Goal: Task Accomplishment & Management: Complete application form

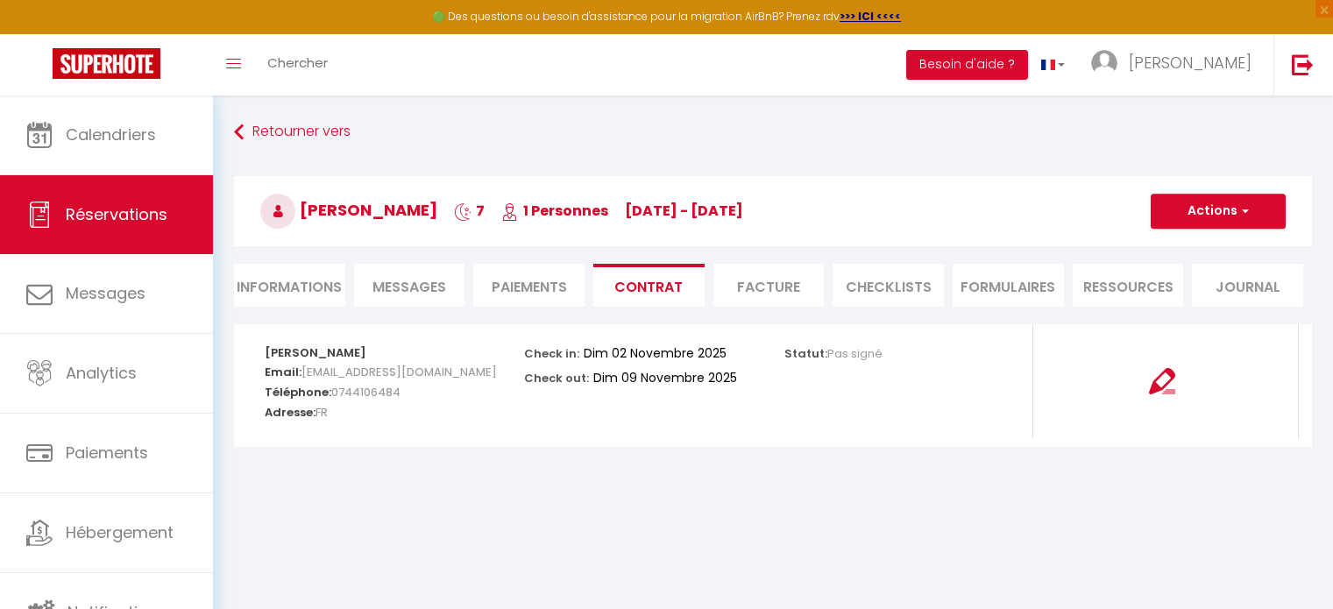
select select "59724"
select select "2"
select select
select select "10"
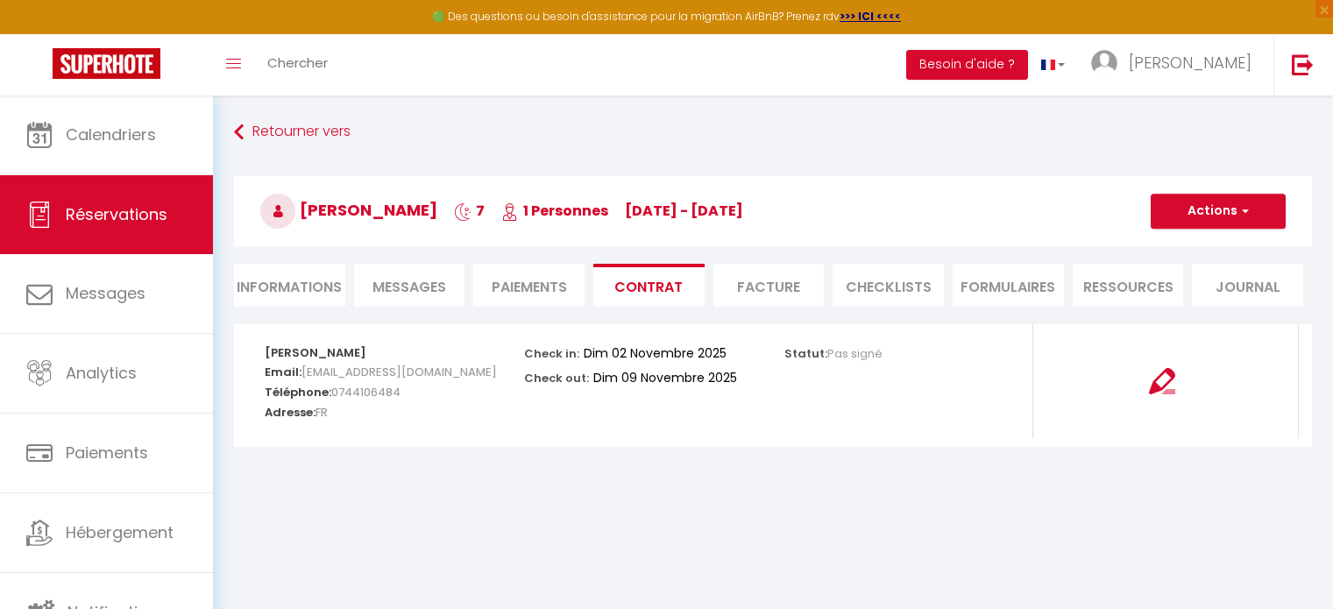
select select "14"
click at [257, 297] on li "Informations" at bounding box center [289, 285] width 111 height 43
select select
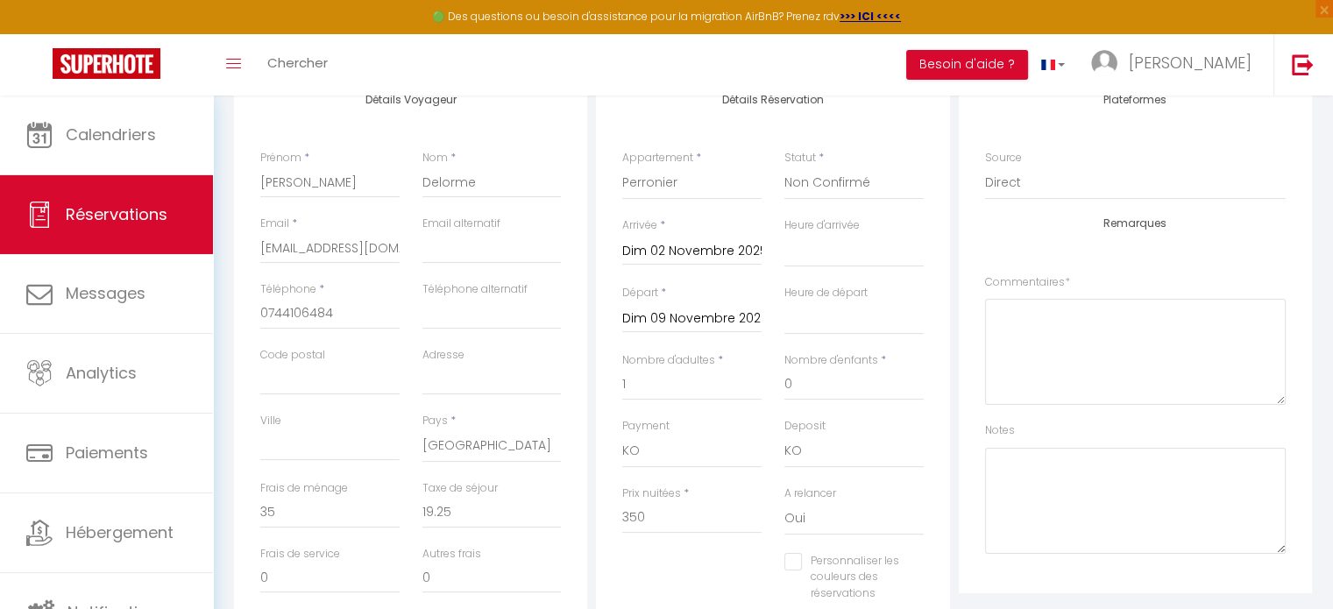
scroll to position [252, 0]
click at [676, 318] on input "Dim 09 Novembre 2025" at bounding box center [691, 319] width 139 height 23
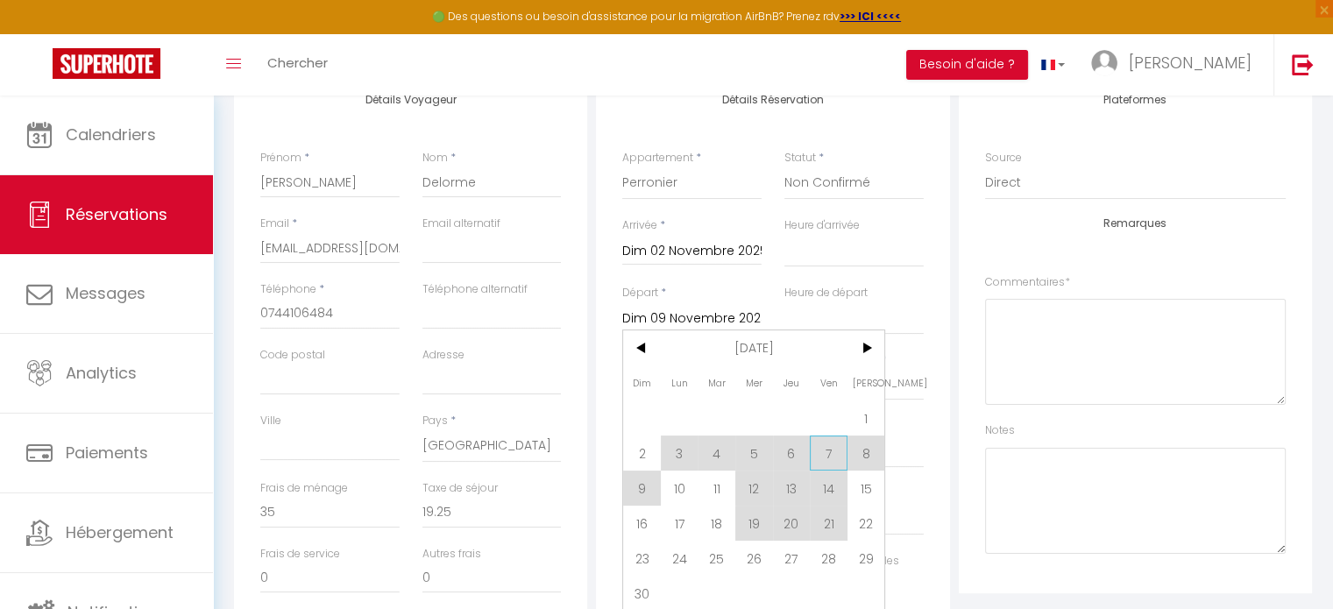
click at [825, 450] on span "7" at bounding box center [829, 452] width 38 height 35
select select
type input "Ven 07 Novembre 2025"
select select
checkbox input "false"
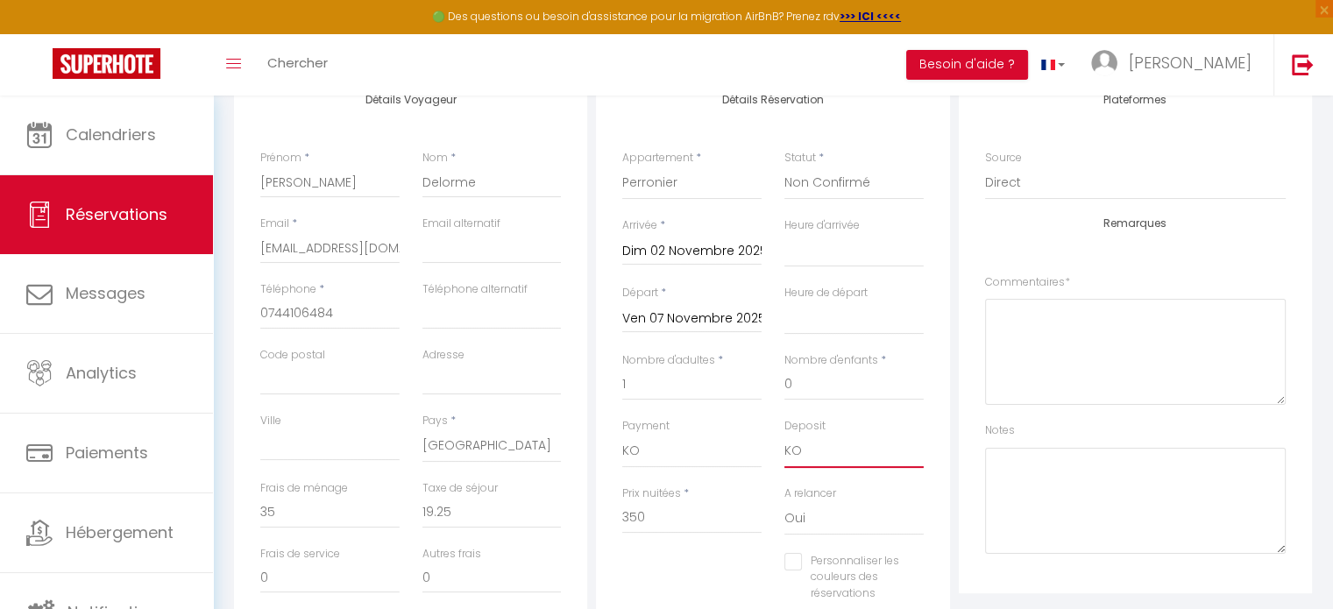
type input "70"
type input "14.85"
select select
type input "297"
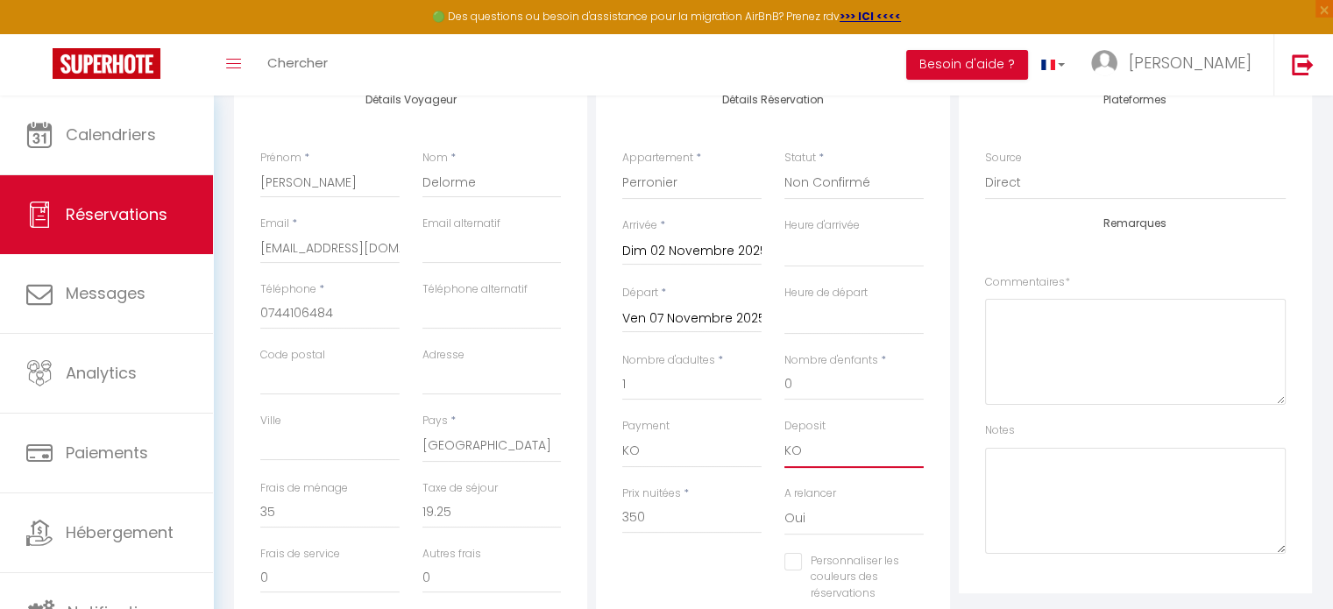
checkbox input "false"
click at [825, 450] on select "OK KO" at bounding box center [853, 451] width 139 height 33
click at [659, 384] on input "1" at bounding box center [691, 385] width 139 height 32
select select
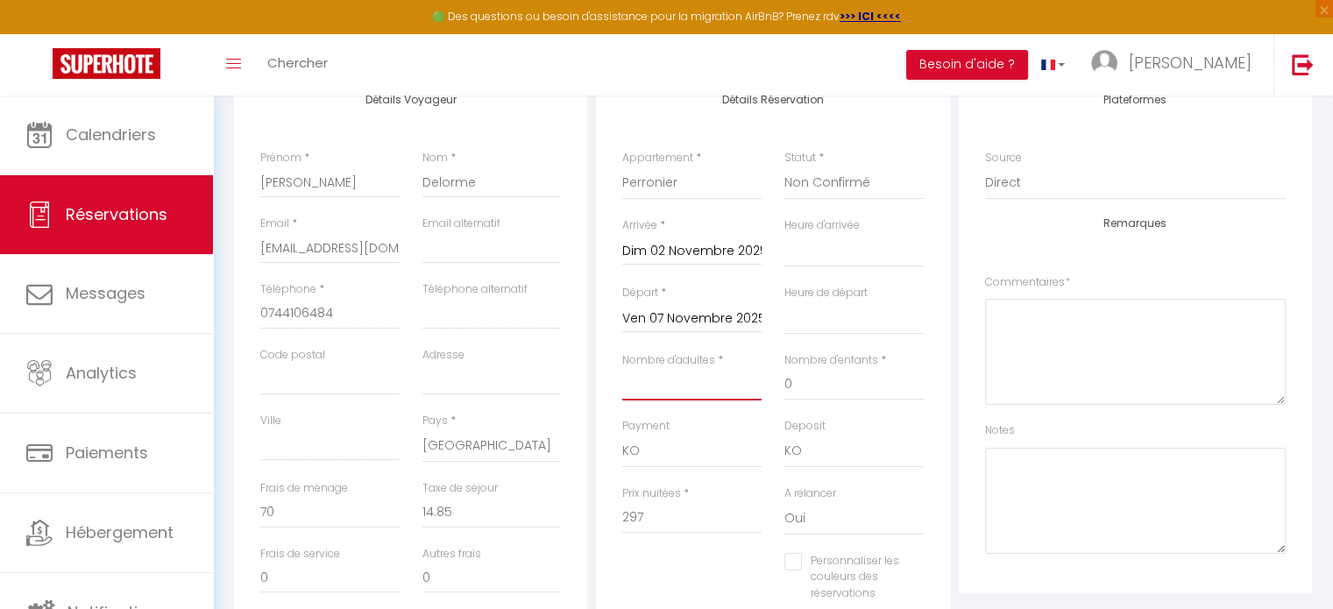
select select
type input "0"
checkbox input "false"
type input "2"
select select
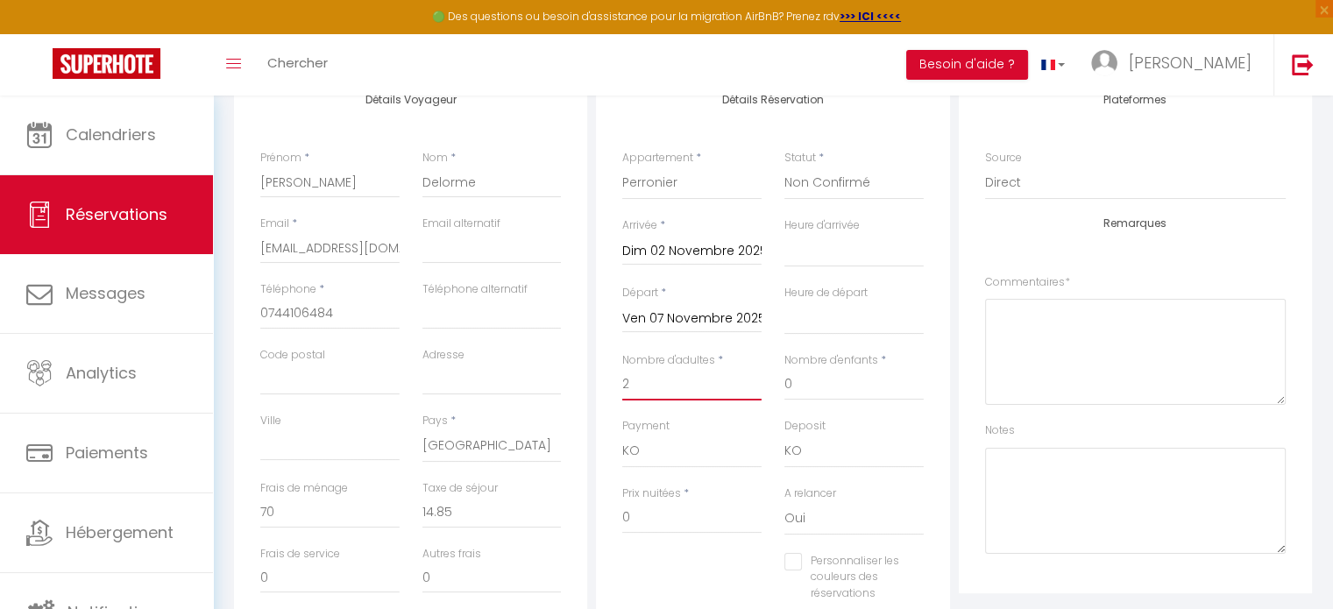
select select
checkbox input "false"
type input "14.9"
select select
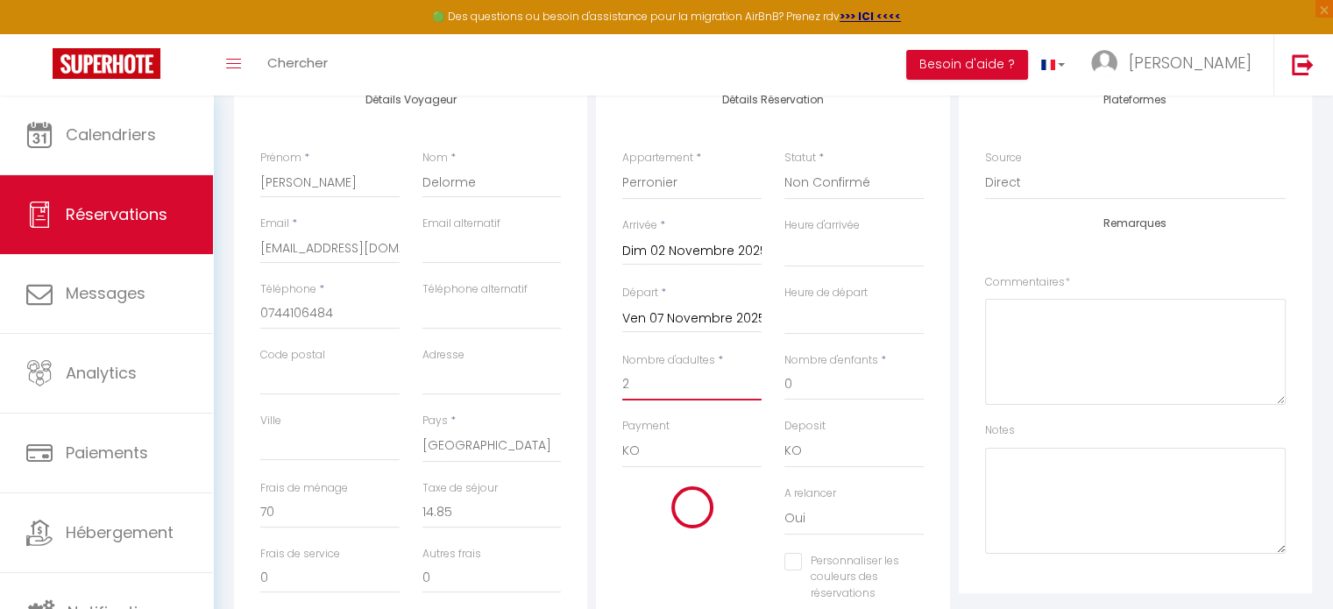
type input "297"
checkbox input "false"
type input "2"
click at [297, 517] on input "70" at bounding box center [329, 513] width 139 height 32
type input "7"
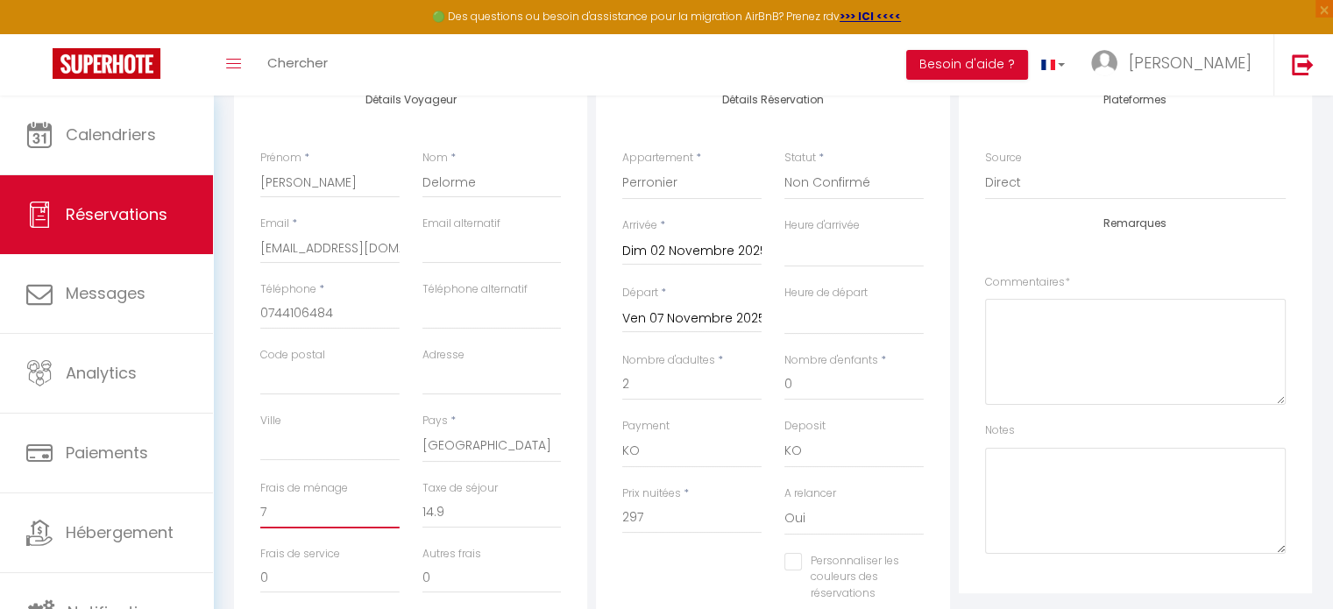
select select
checkbox input "false"
select select
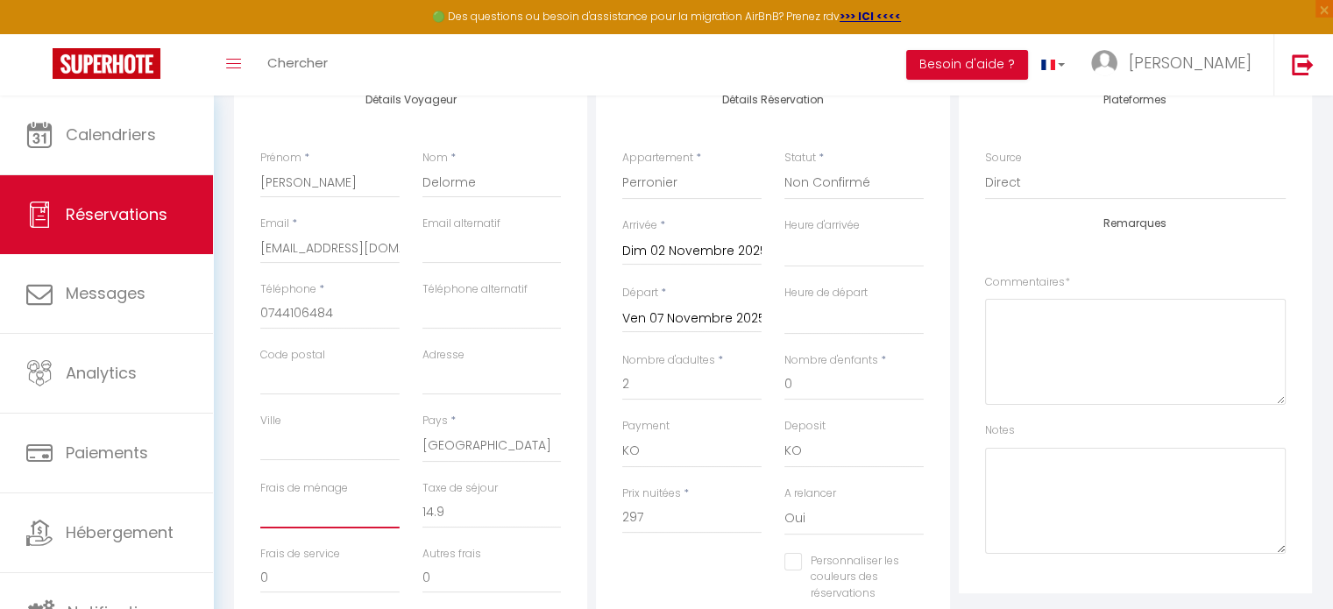
checkbox input "false"
type input "7"
select select
checkbox input "false"
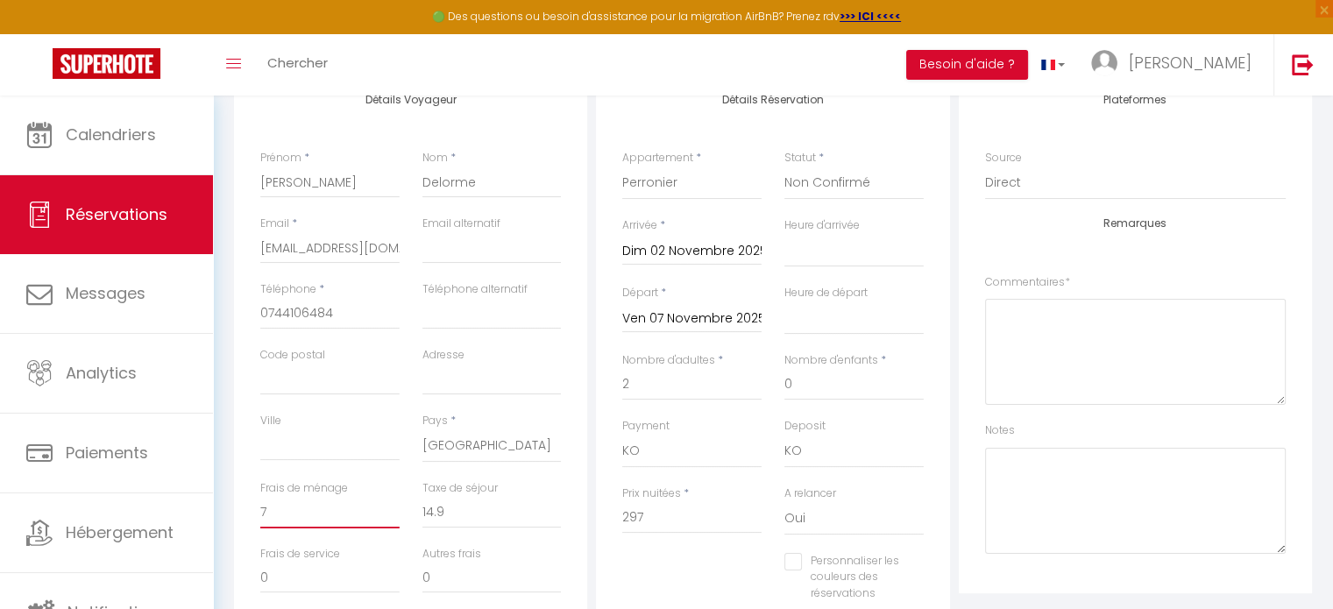
type input "70"
select select
checkbox input "false"
type input "7"
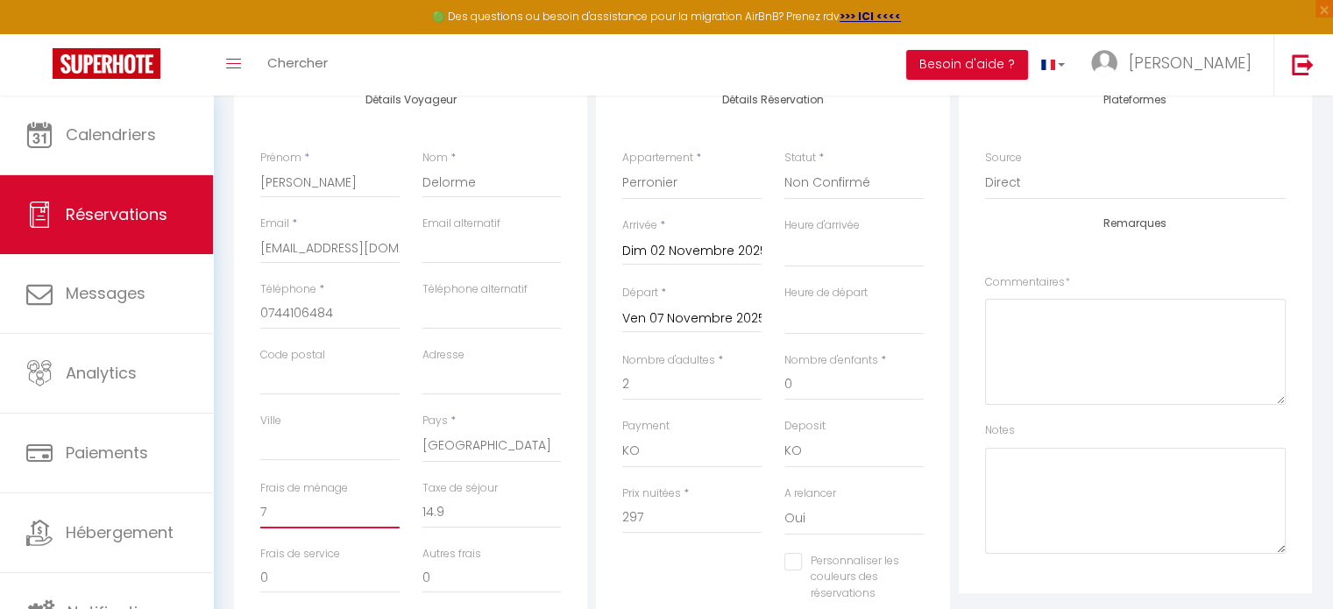
select select
checkbox input "false"
select select
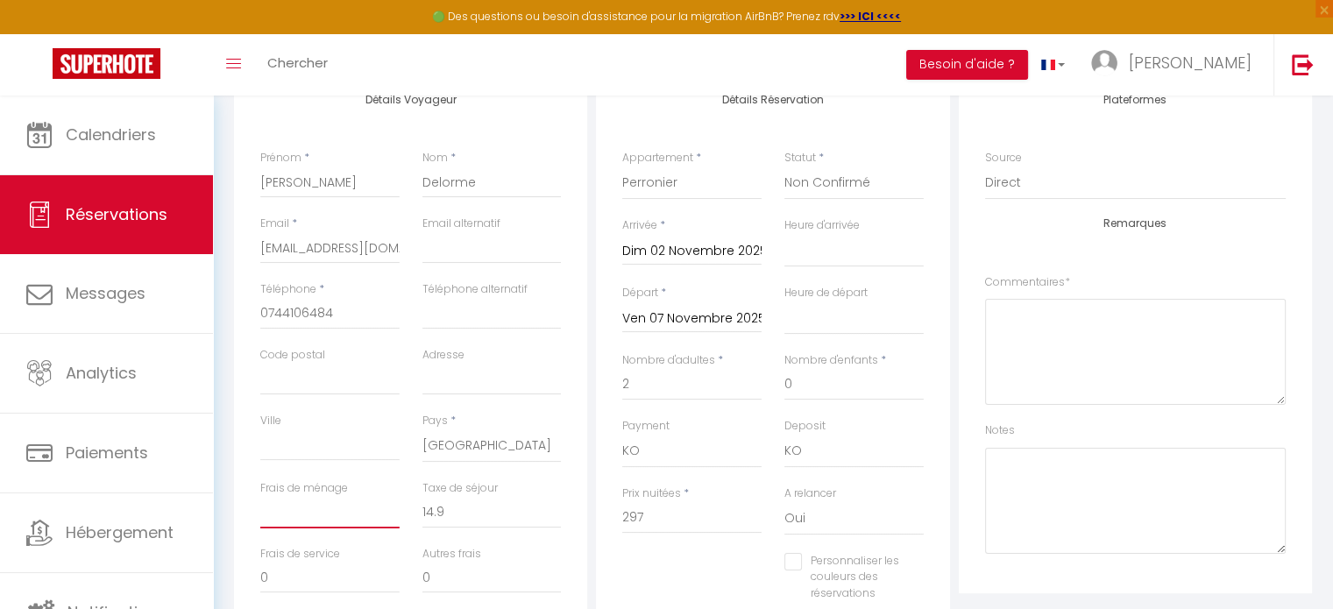
checkbox input "false"
type input "3"
select select
checkbox input "false"
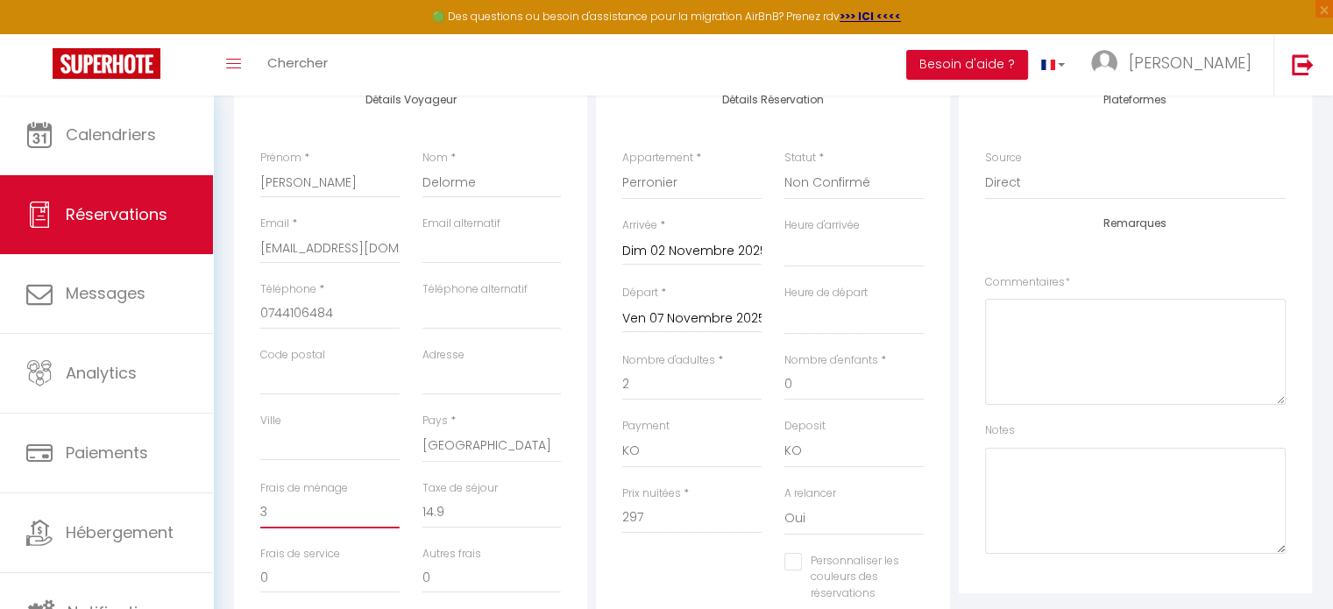
type input "35"
select select
checkbox input "false"
type input "35"
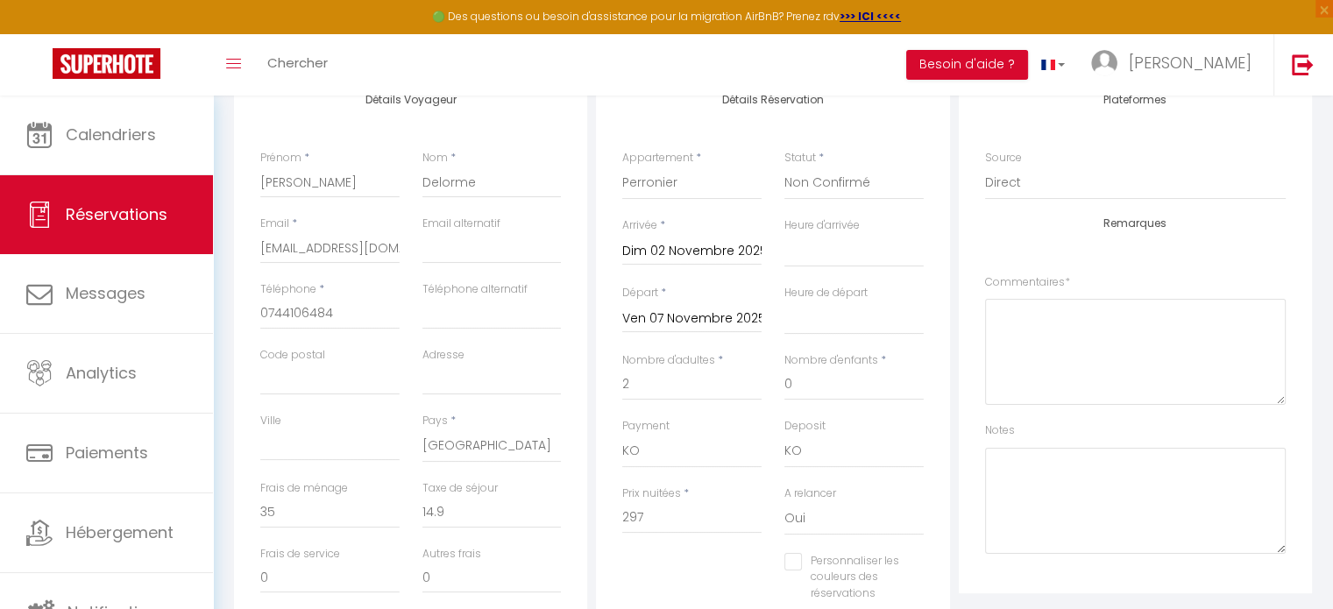
click at [657, 574] on div "Personnaliser les couleurs des réservations #D7092E" at bounding box center [773, 586] width 324 height 67
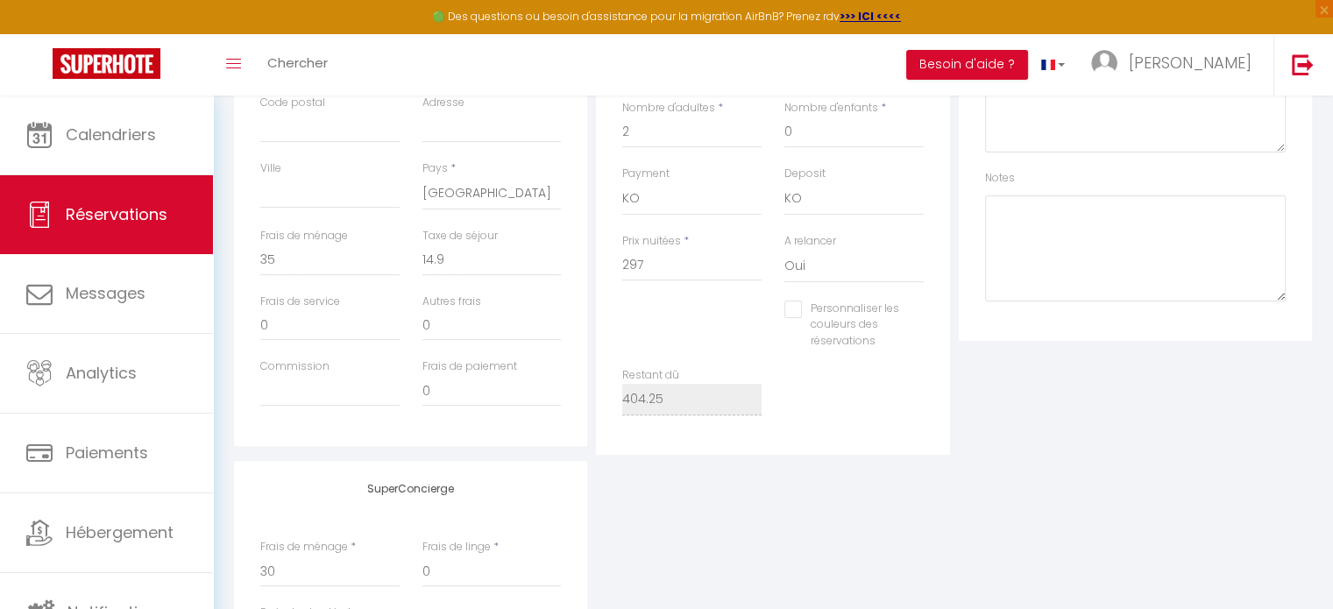
scroll to position [503, 0]
click at [660, 263] on input "297" at bounding box center [691, 267] width 139 height 32
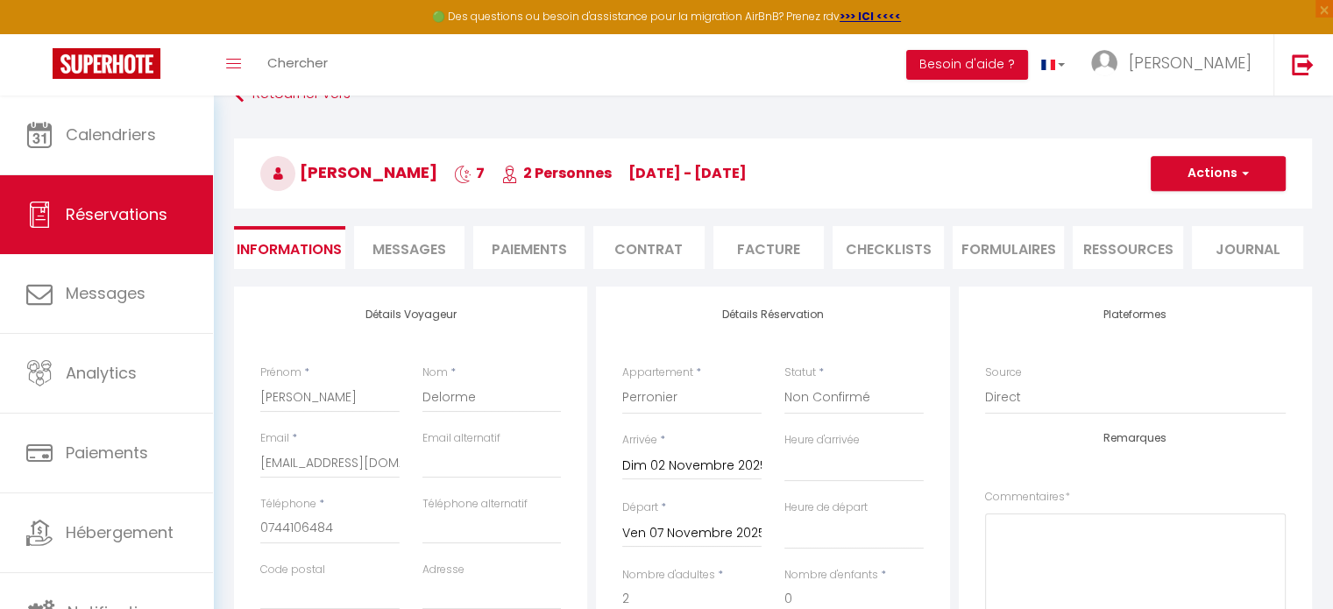
scroll to position [12, 0]
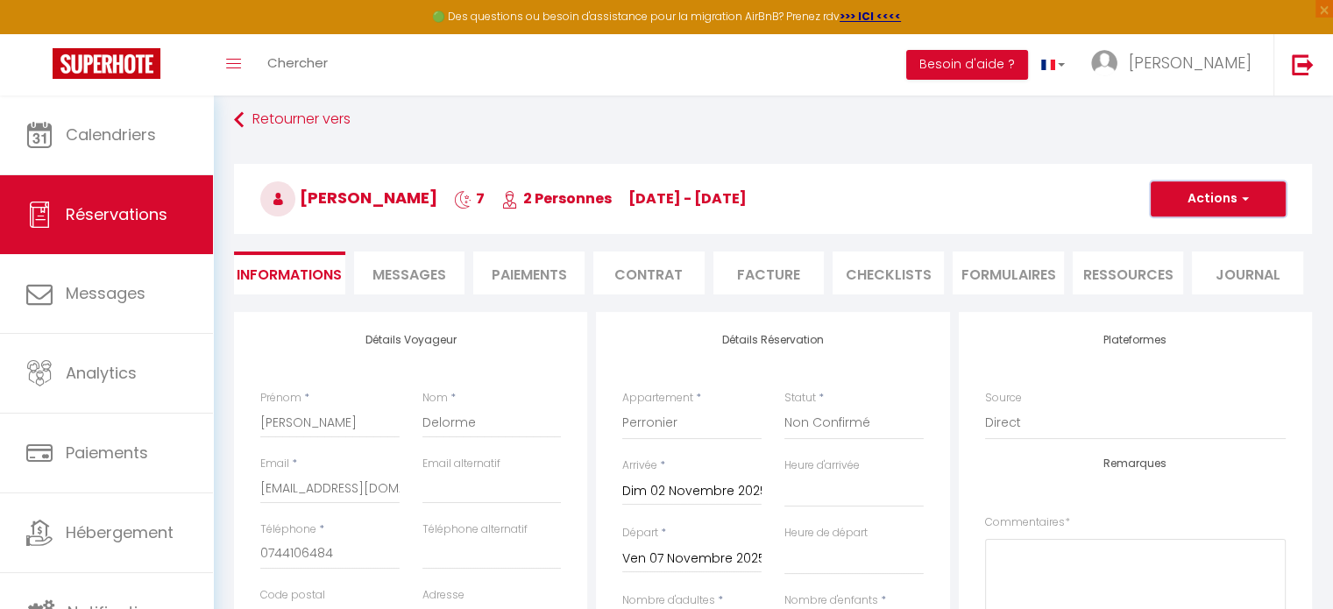
click at [1156, 194] on button "Actions" at bounding box center [1217, 198] width 135 height 35
click at [1163, 238] on link "Enregistrer" at bounding box center [1200, 237] width 138 height 23
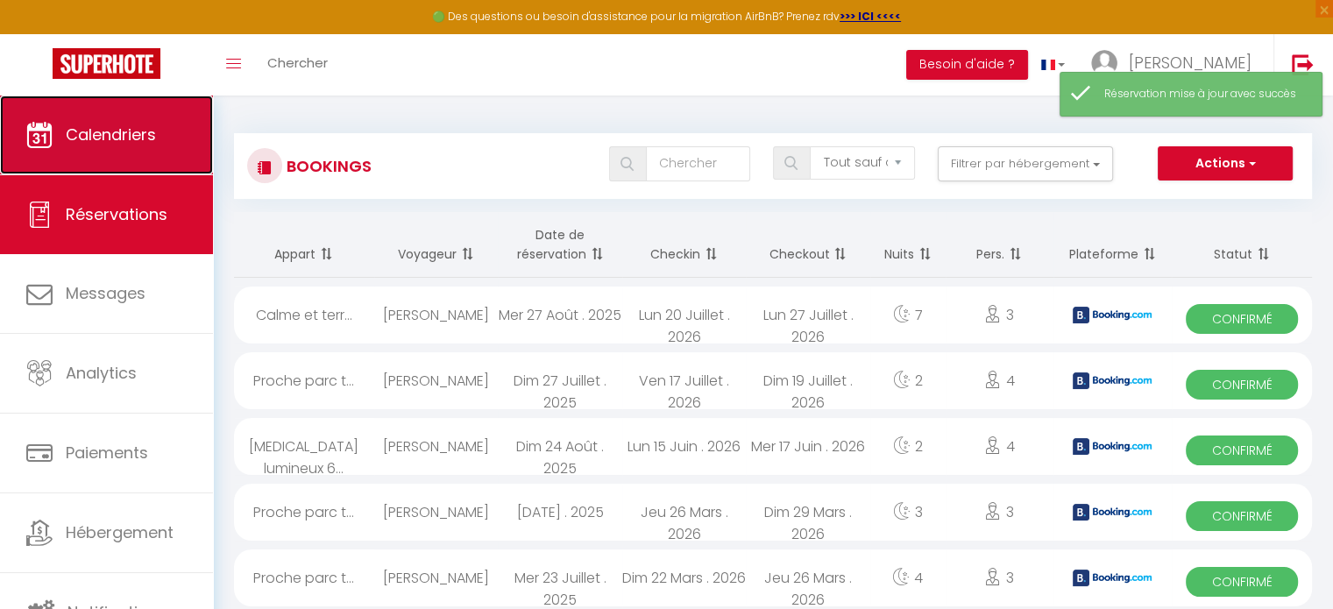
click at [102, 136] on span "Calendriers" at bounding box center [111, 135] width 90 height 22
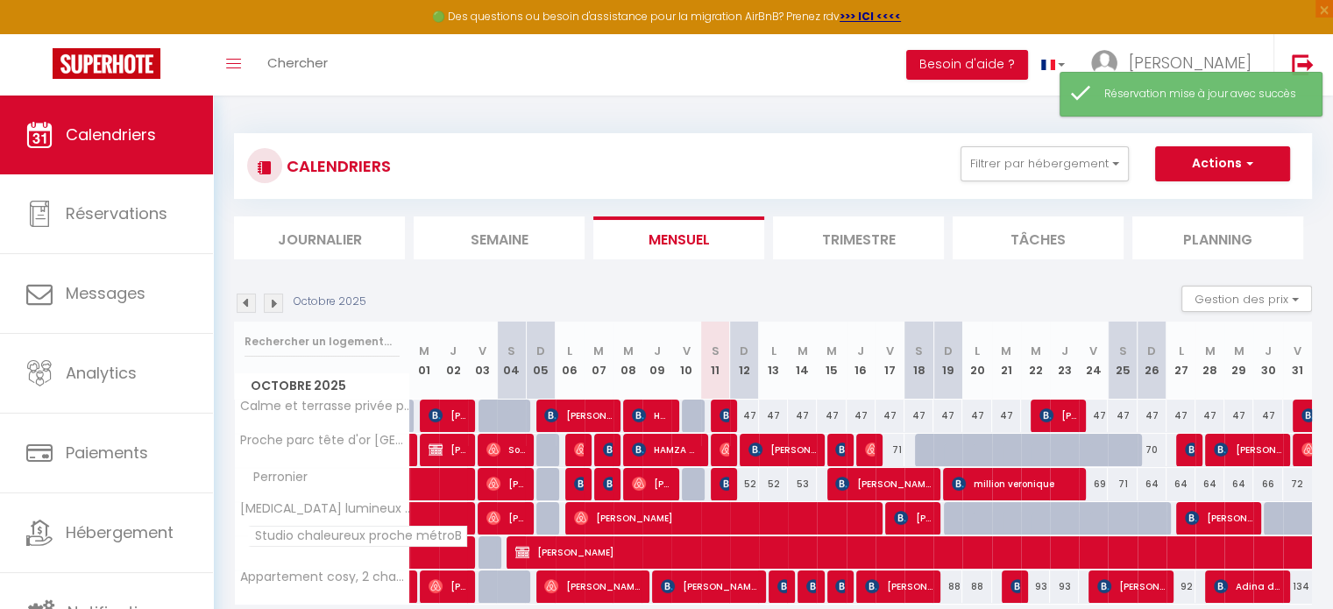
scroll to position [95, 0]
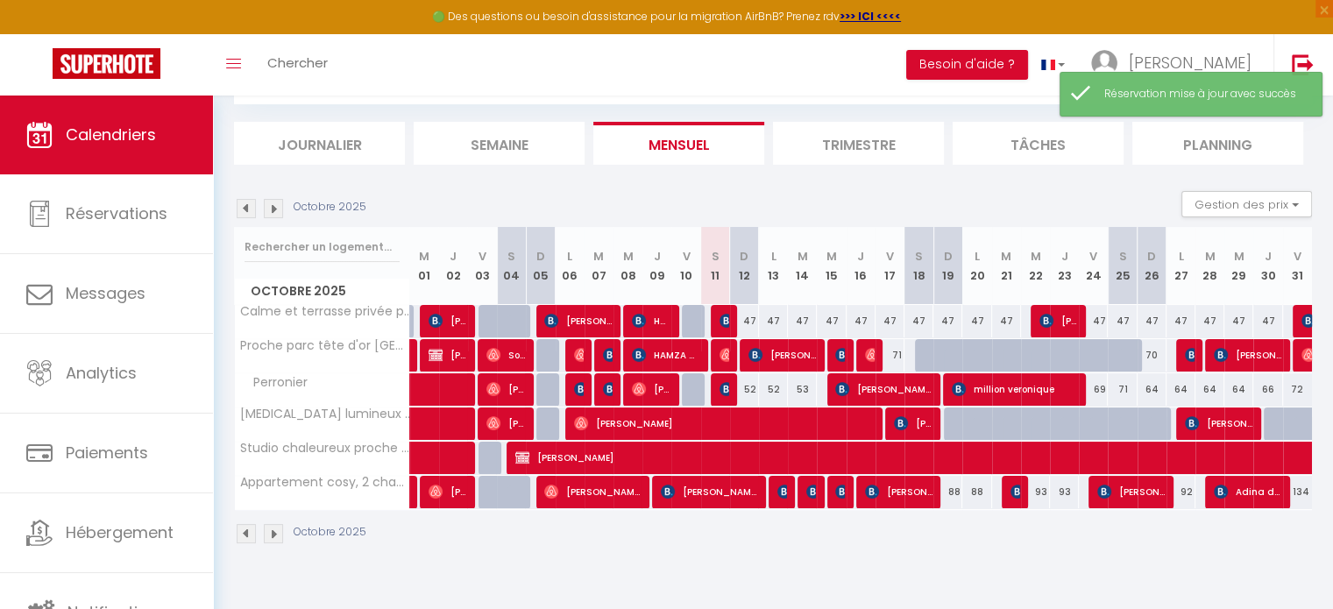
click at [275, 534] on img at bounding box center [273, 533] width 19 height 19
select select
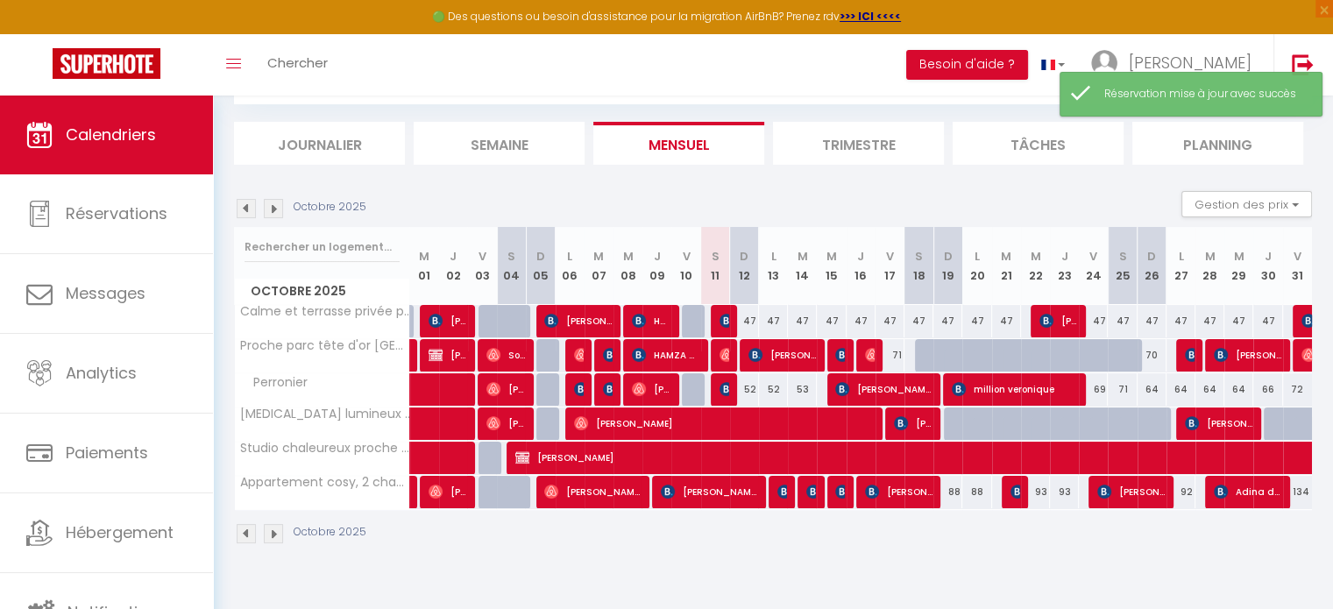
select select
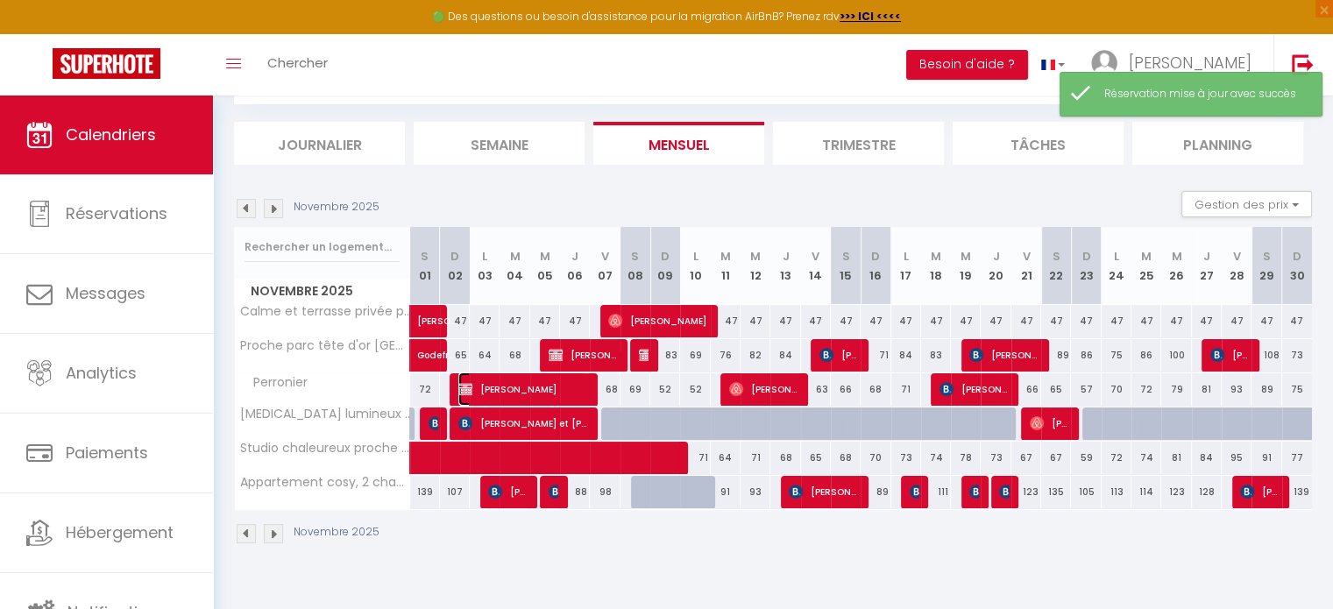
click at [520, 380] on span "[PERSON_NAME]" at bounding box center [522, 388] width 129 height 33
select select "KO"
select select "0"
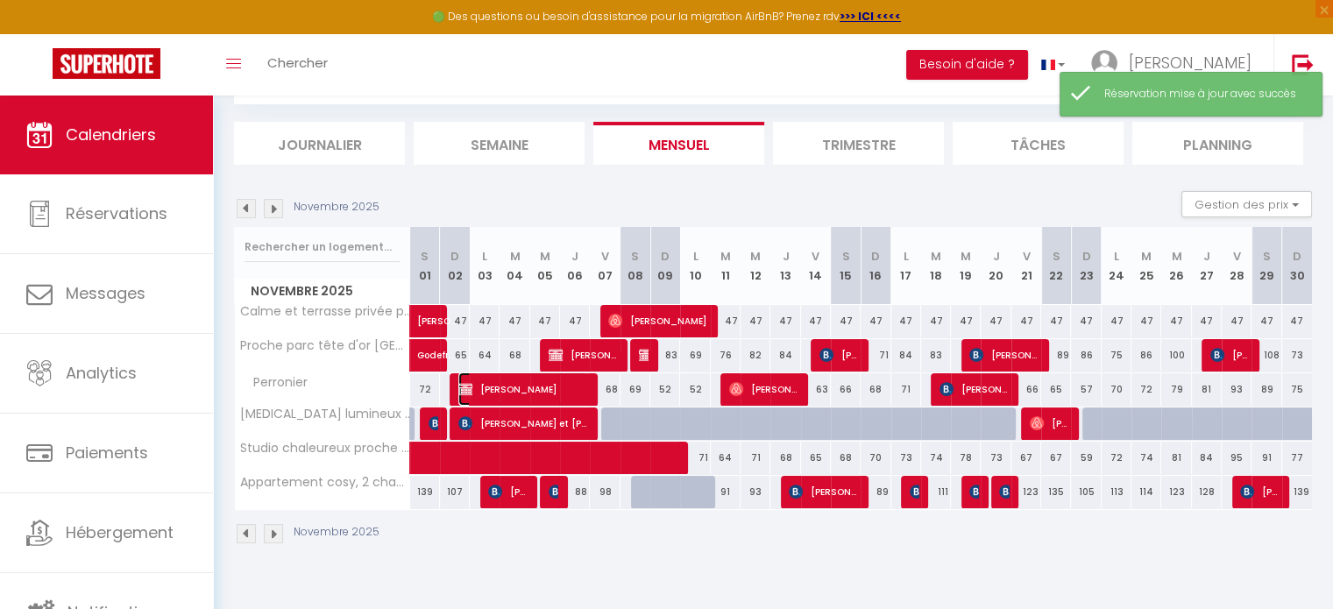
select select "1"
select select
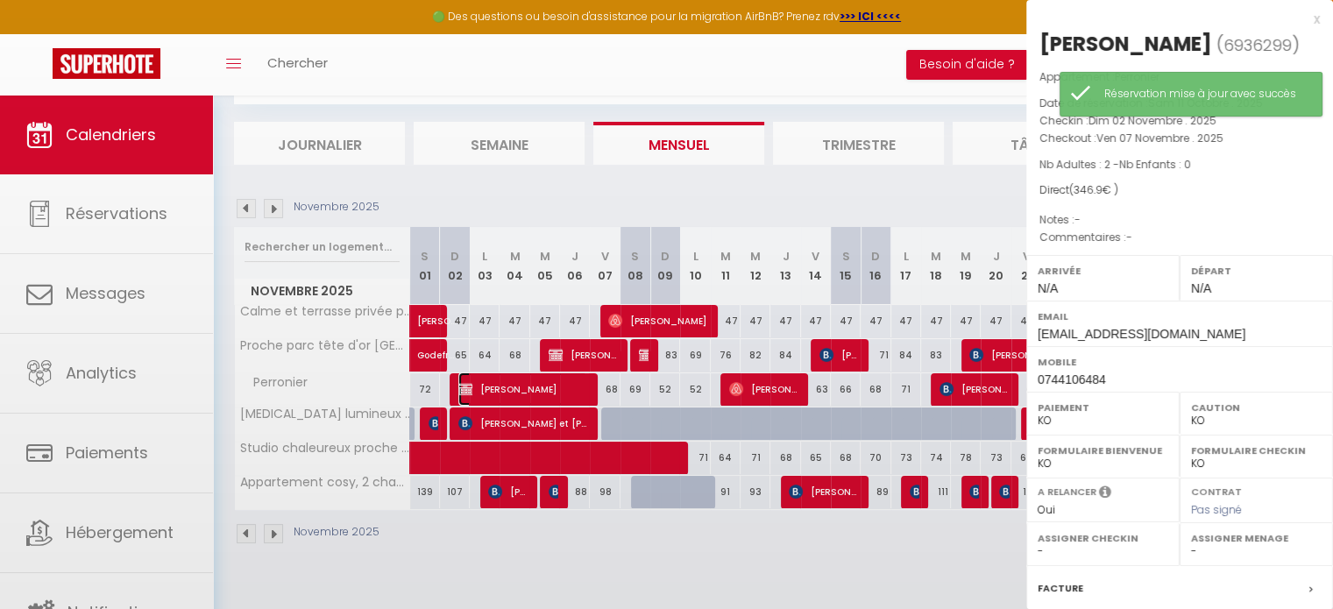
select select "38531"
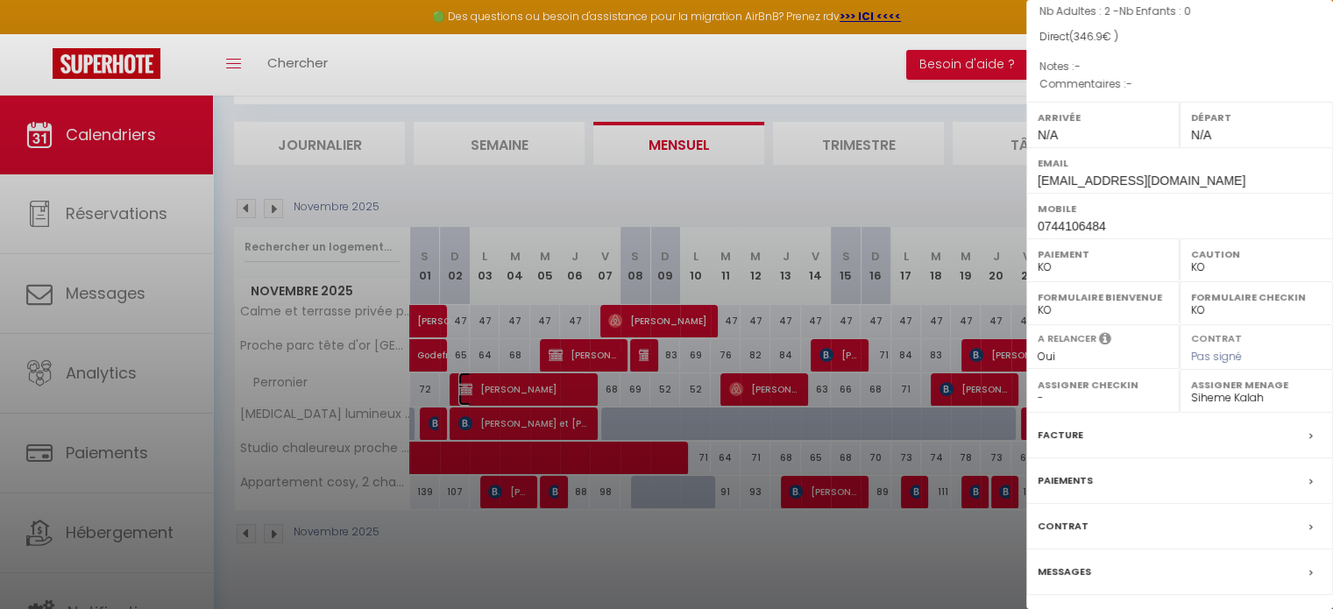
scroll to position [204, 0]
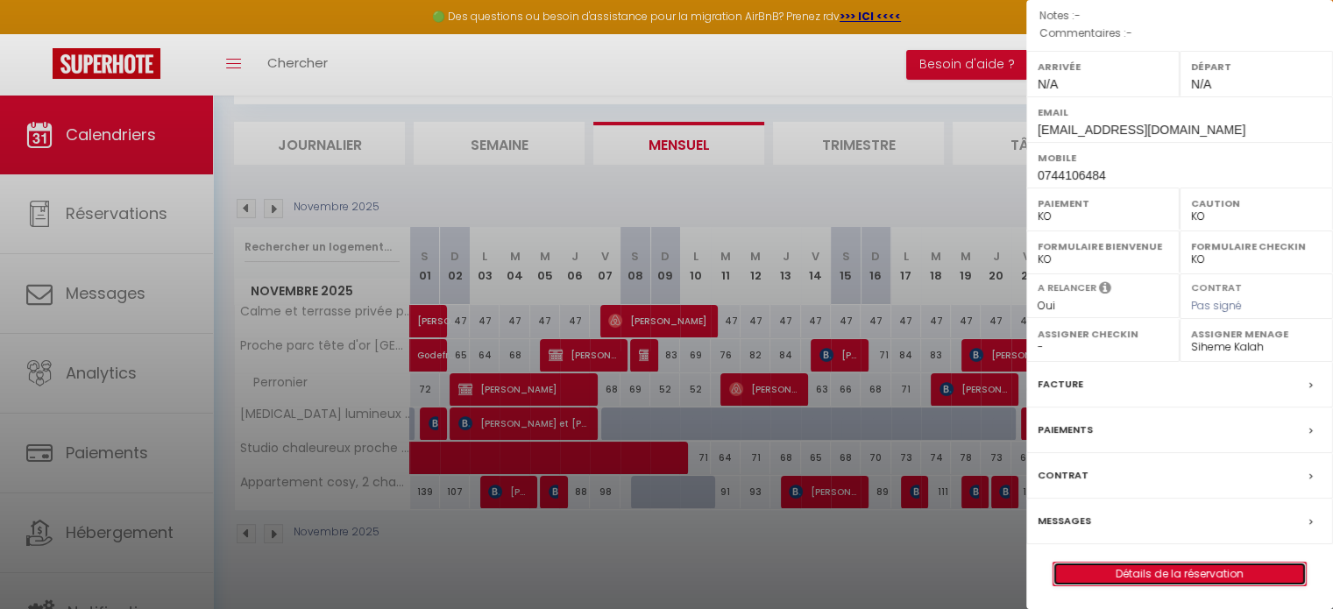
click at [1120, 566] on link "Détails de la réservation" at bounding box center [1179, 574] width 252 height 23
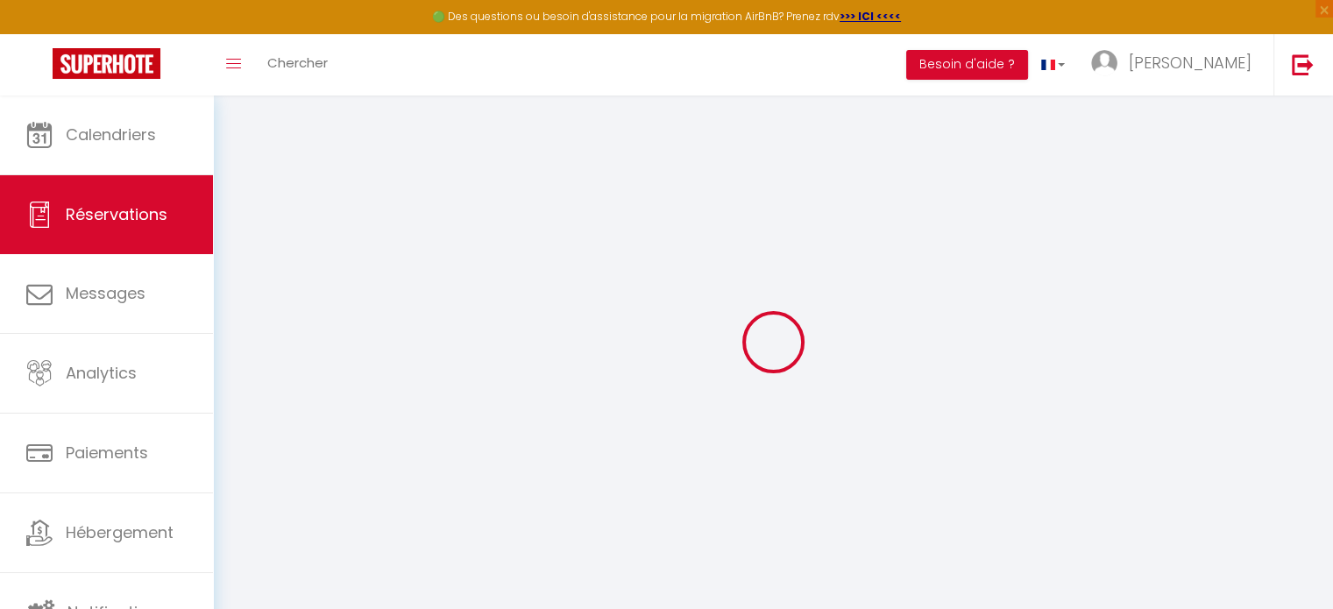
select select
checkbox input "false"
select select
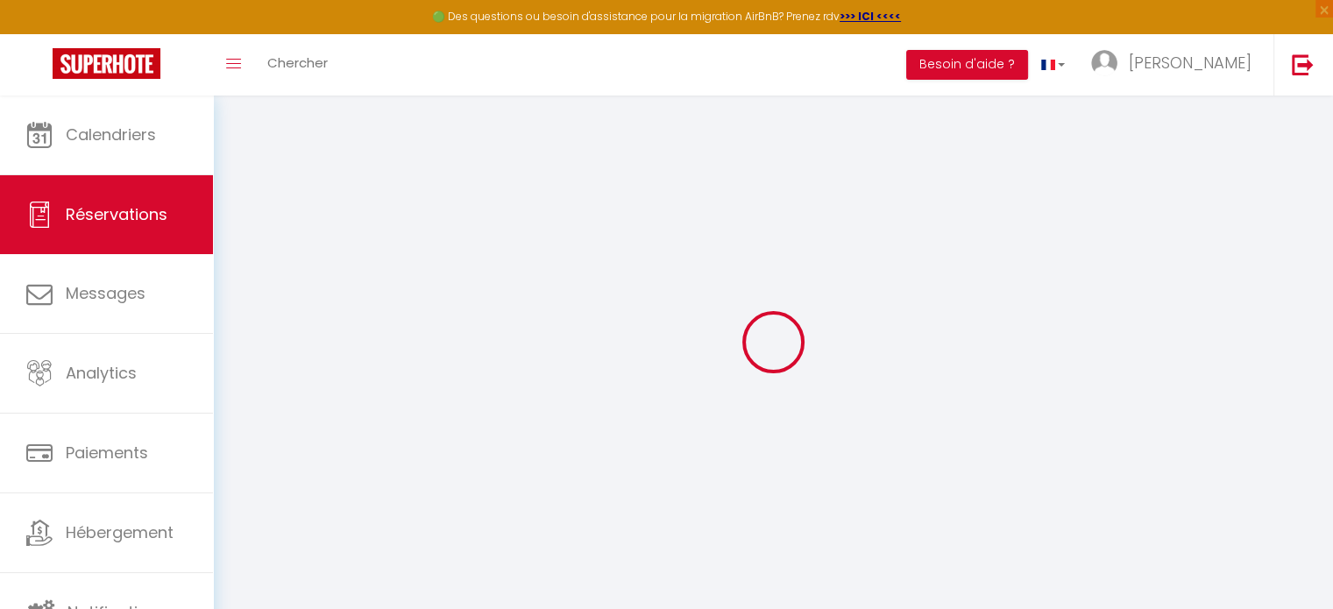
checkbox input "false"
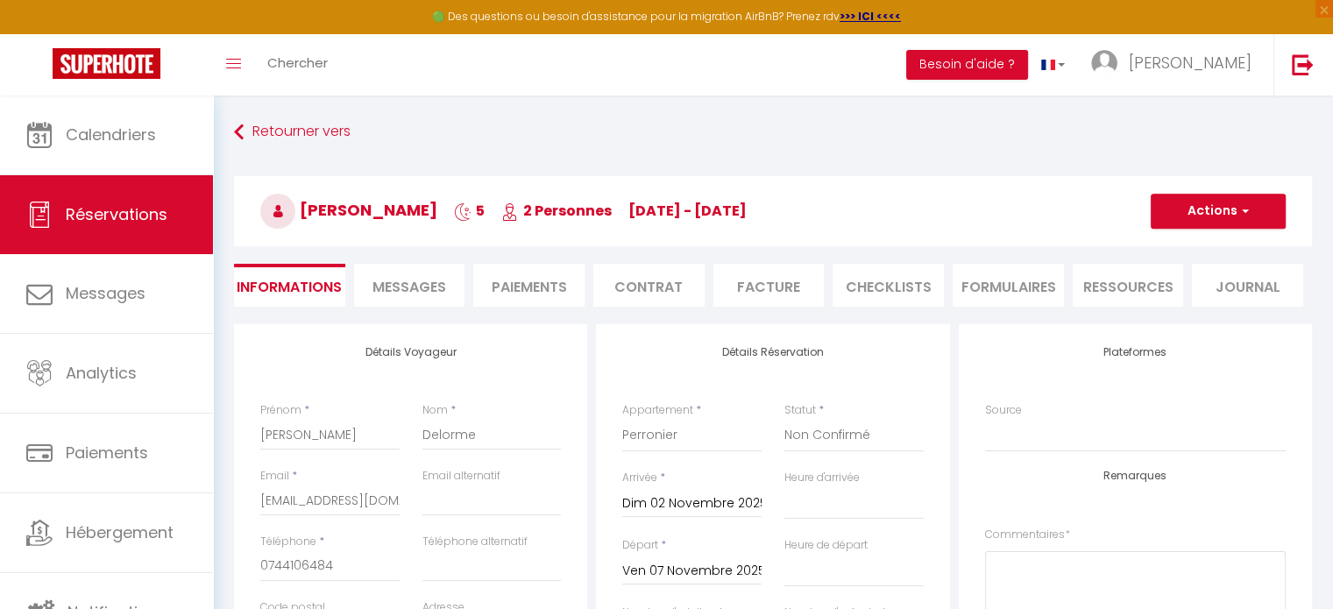
type input "35"
type input "14.9"
select select
checkbox input "false"
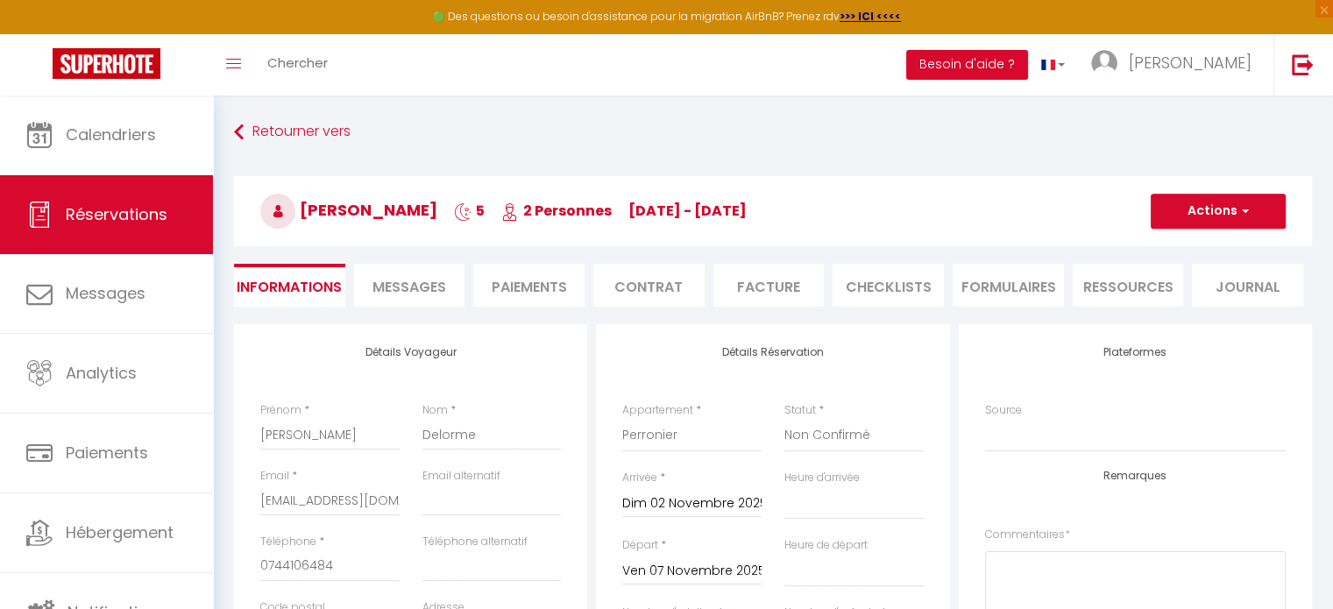
select select
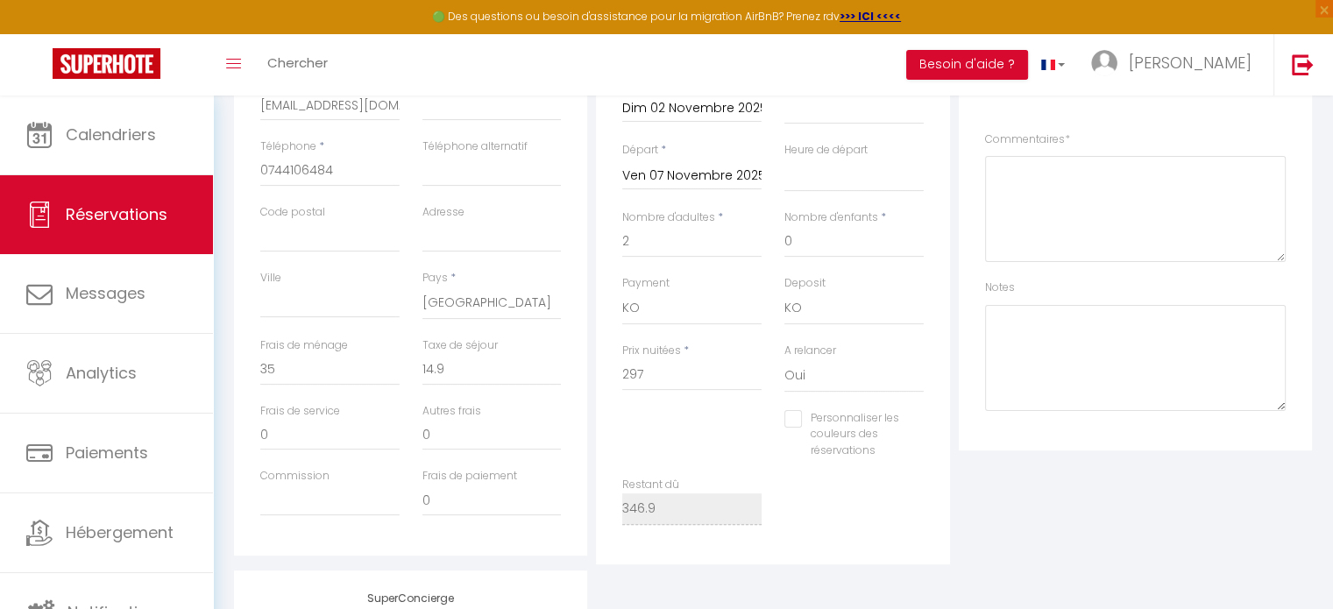
scroll to position [393, 0]
click at [445, 371] on input "14.9" at bounding box center [491, 373] width 139 height 32
type input "14."
select select
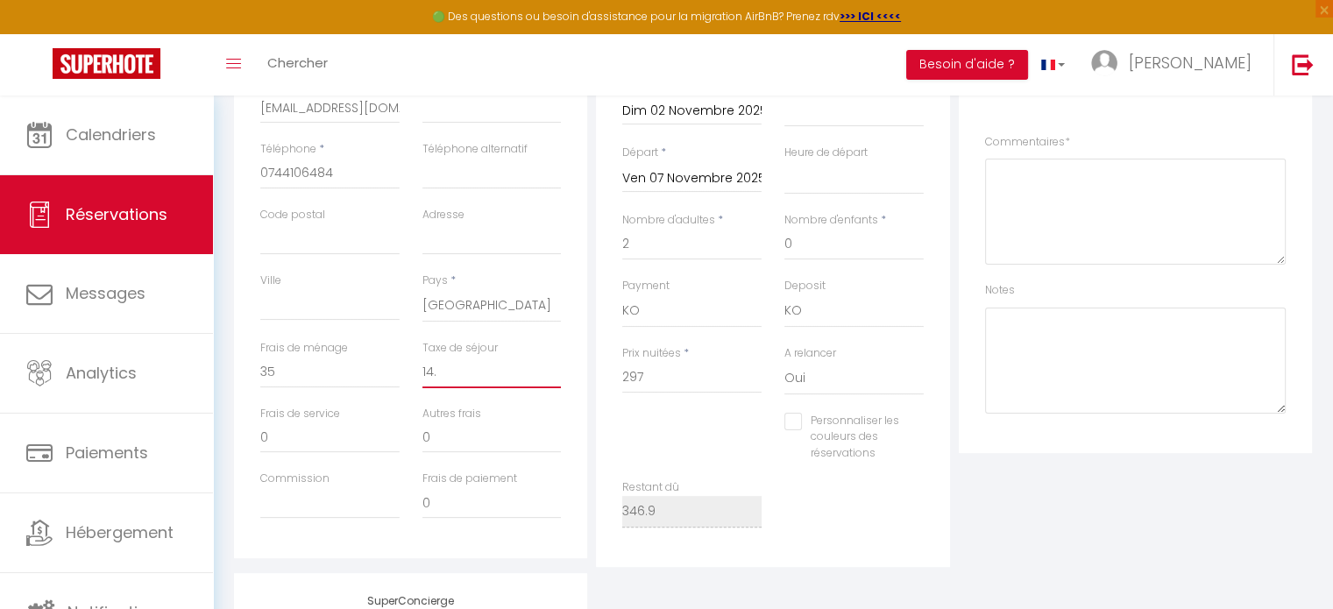
checkbox input "false"
type input "14"
select select
checkbox input "false"
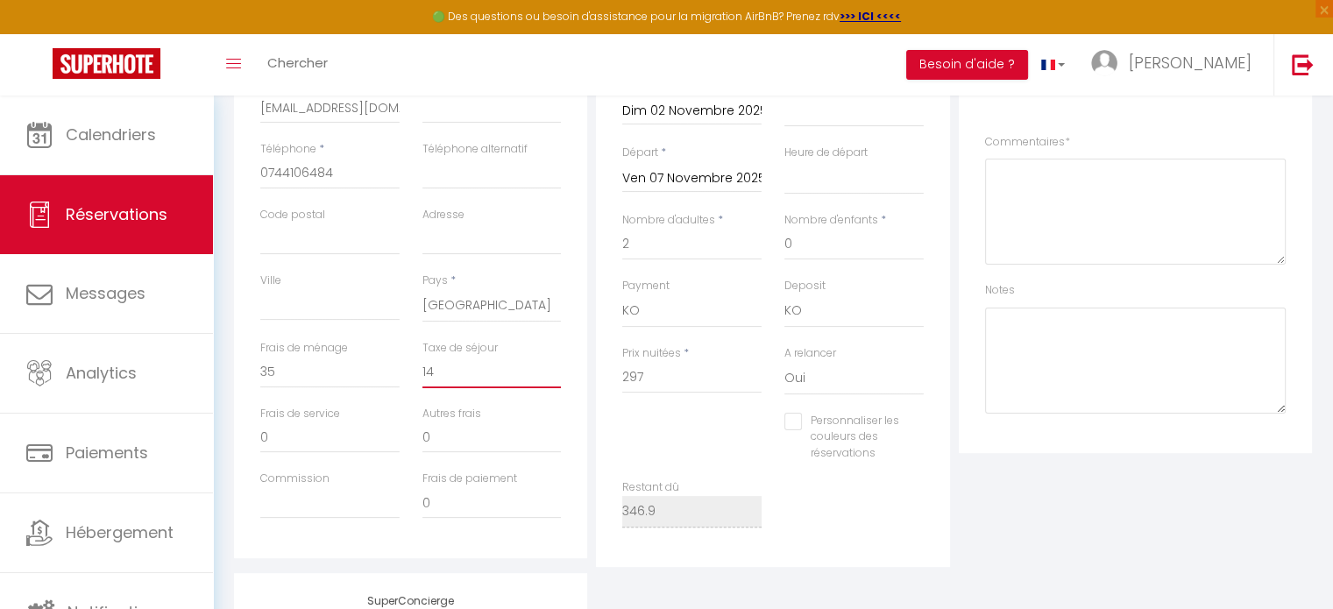
type input "1"
select select
checkbox input "false"
type input "16"
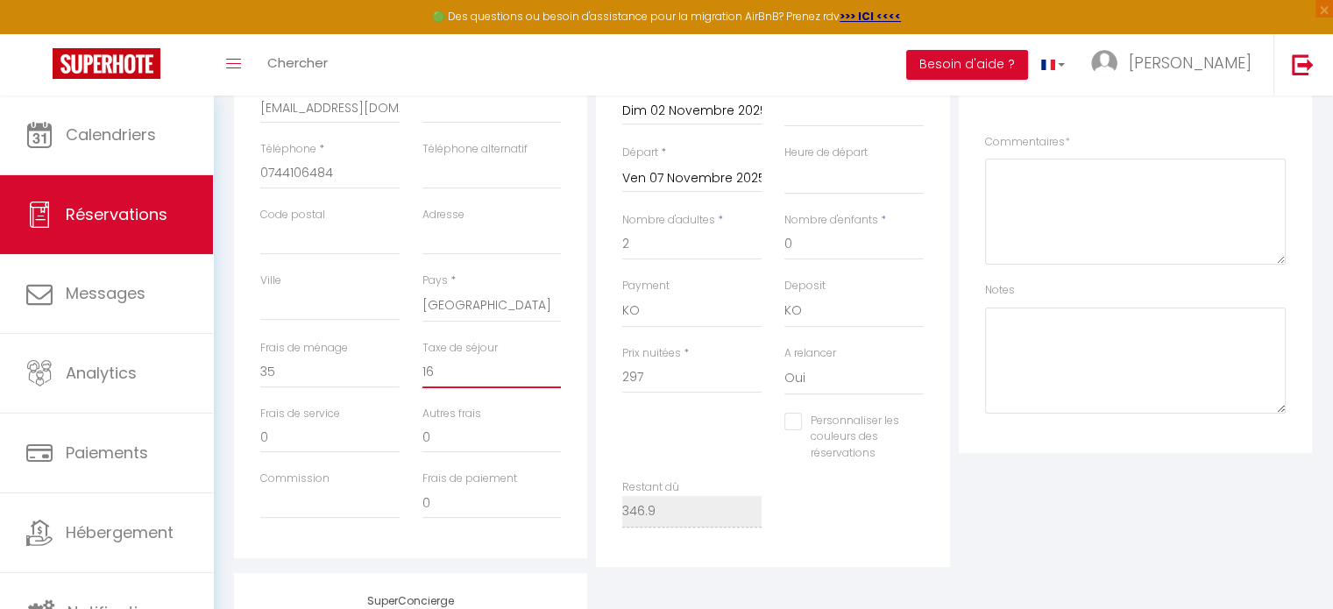
select select
checkbox input "false"
type input "16."
select select
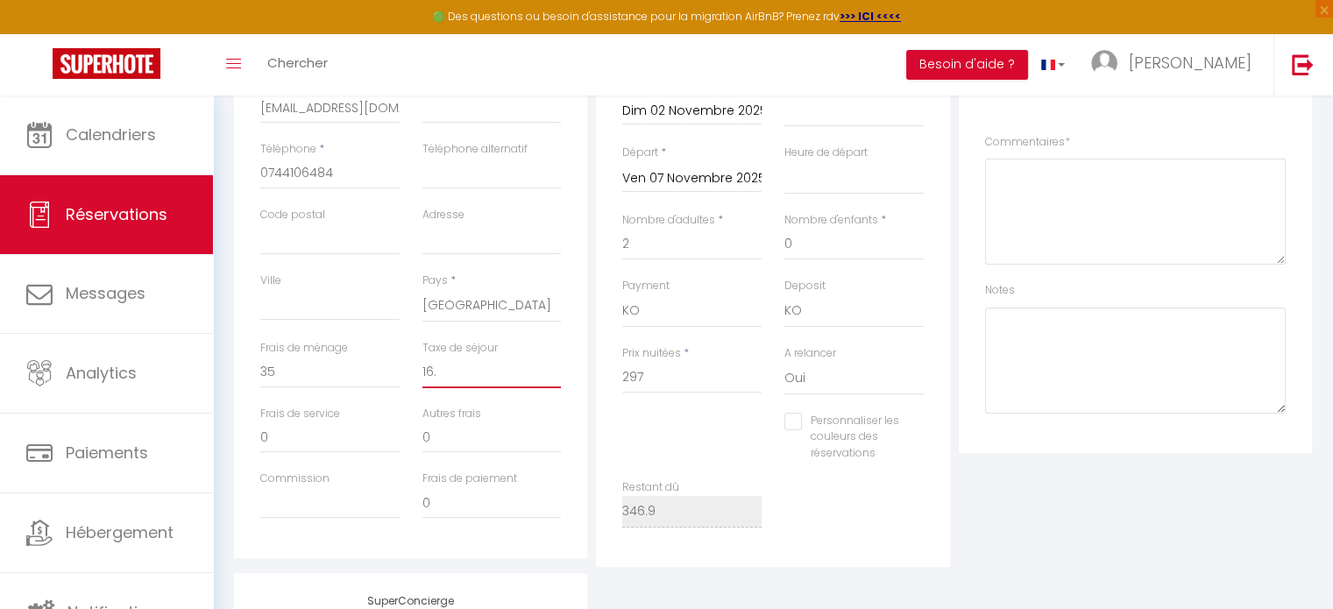
select select
checkbox input "false"
type input "16.4"
select select
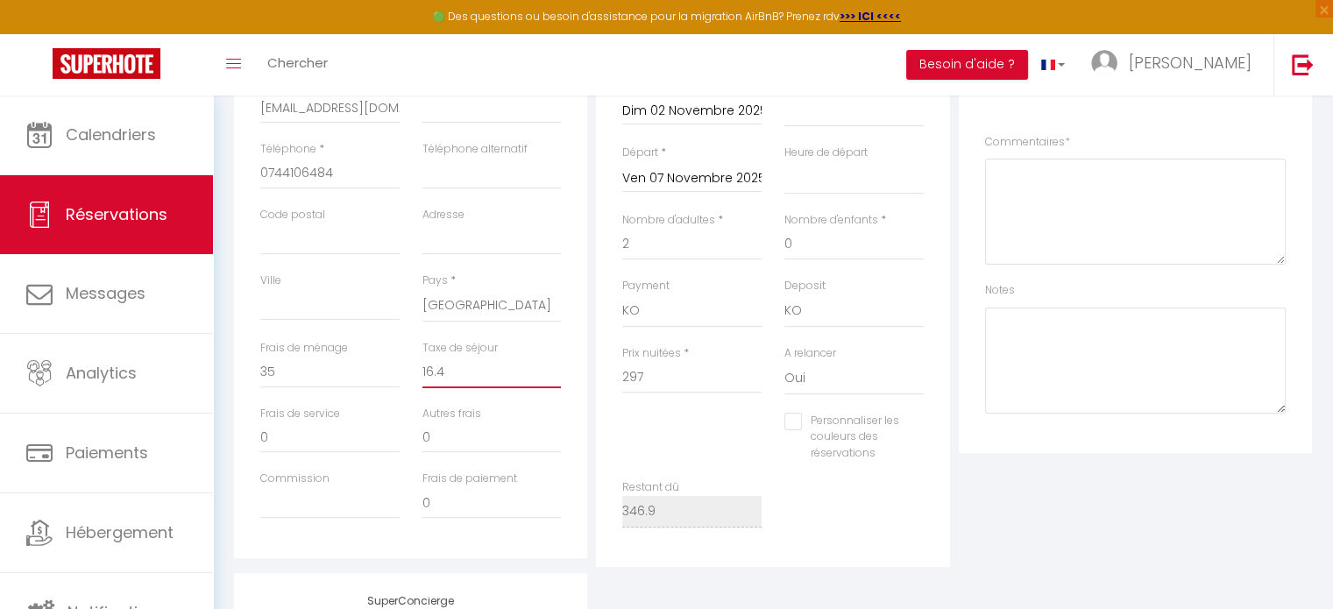
checkbox input "false"
type input "16.4"
click at [667, 410] on div "Prix nuitées * 297" at bounding box center [692, 378] width 162 height 67
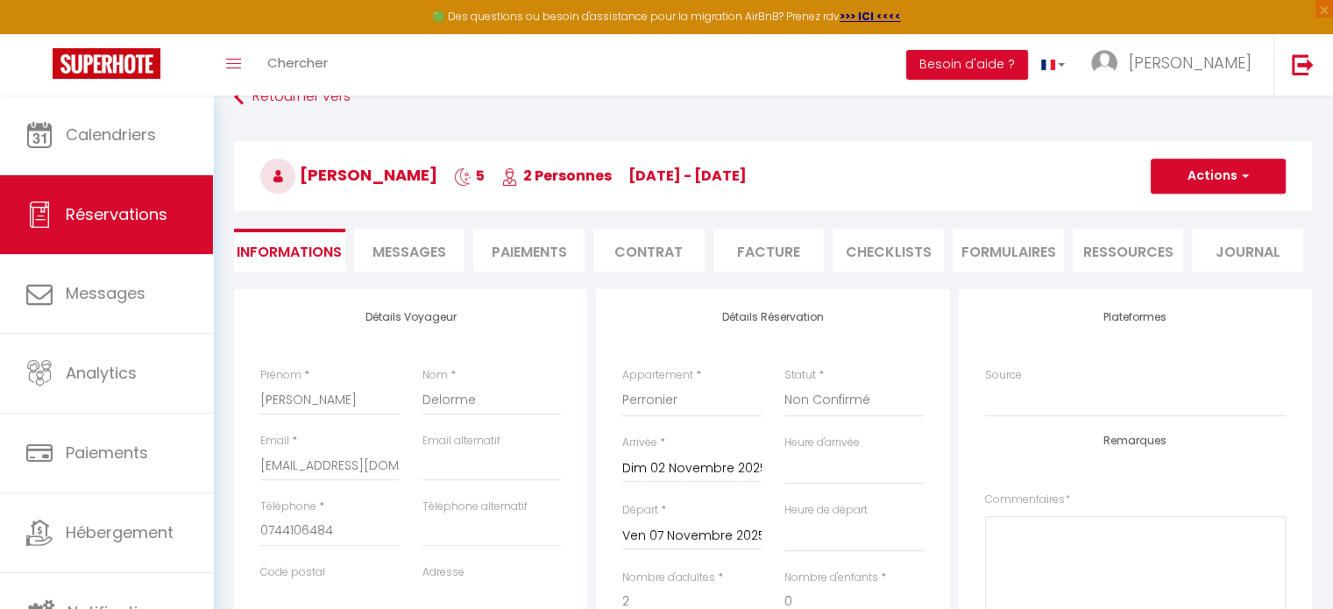
scroll to position [32, 0]
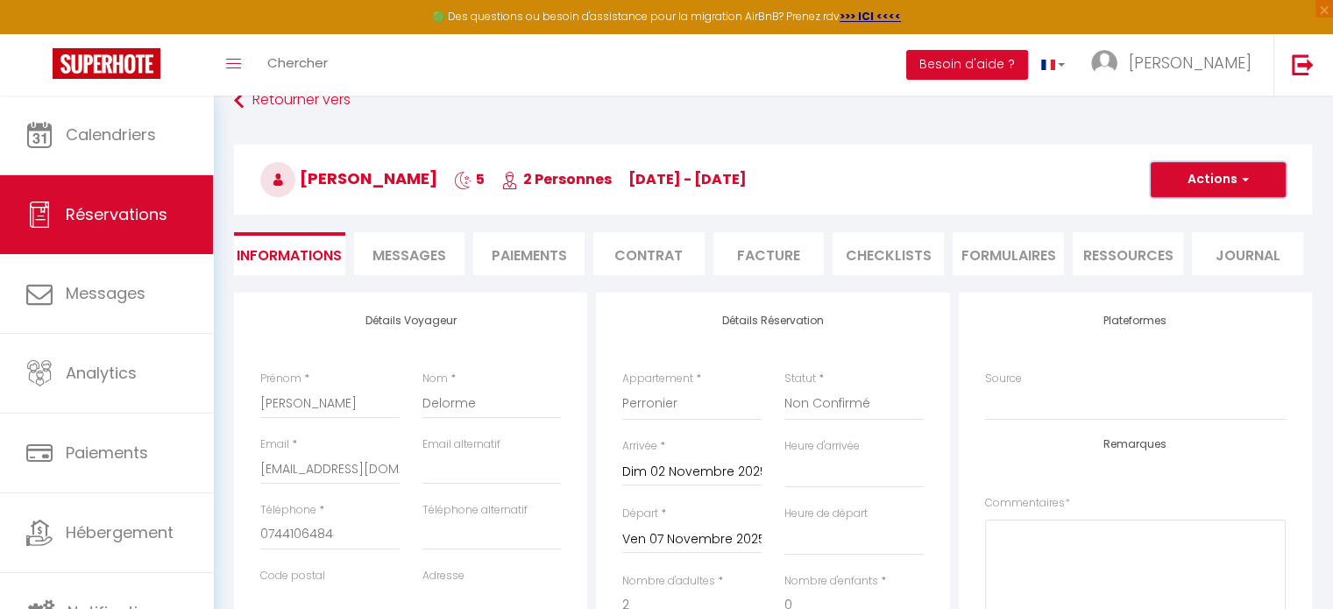
click at [1223, 186] on button "Actions" at bounding box center [1217, 179] width 135 height 35
click at [1183, 214] on link "Enregistrer" at bounding box center [1200, 218] width 138 height 23
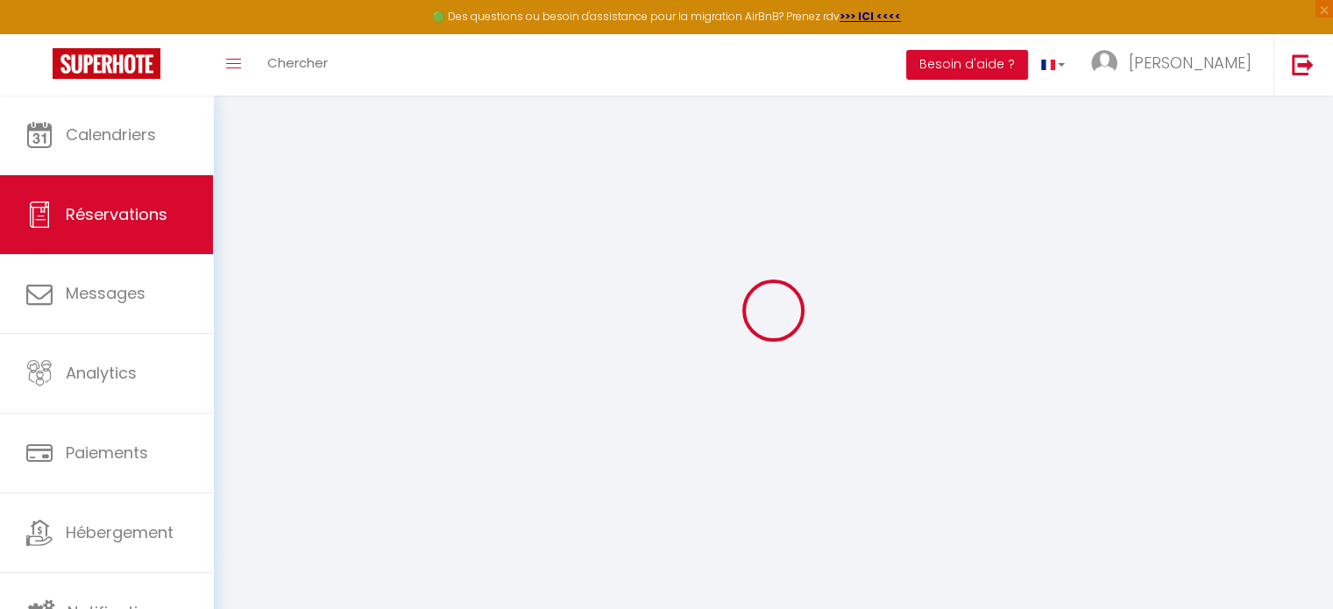
select select "not_cancelled"
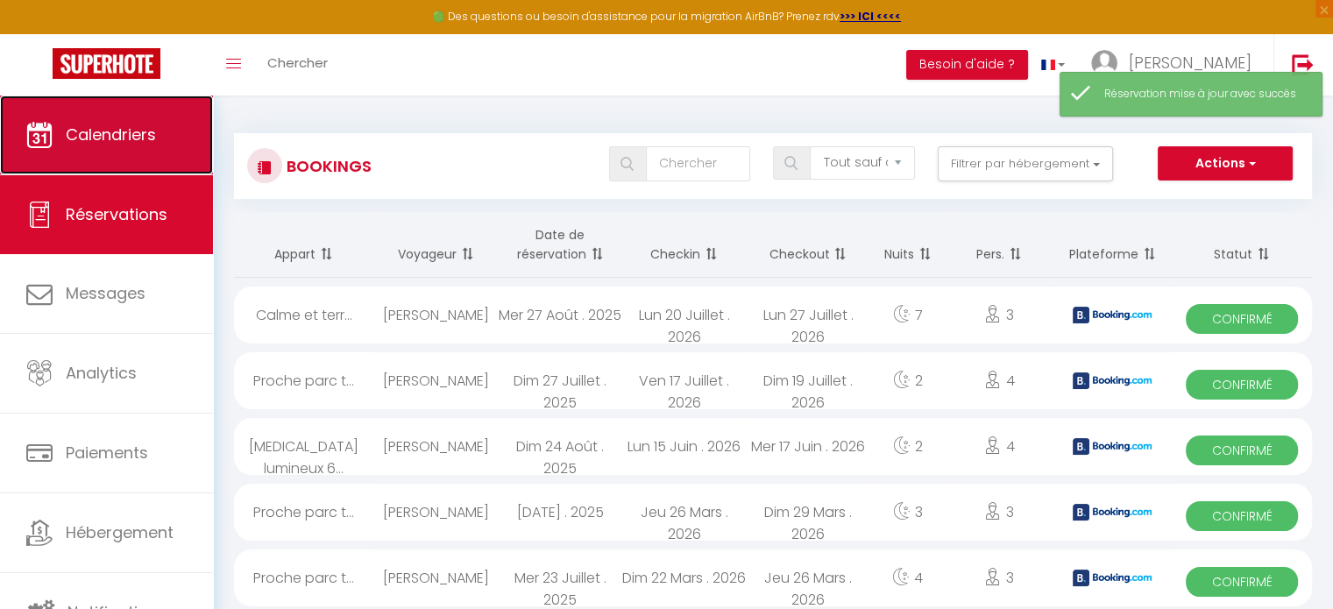
click at [104, 148] on link "Calendriers" at bounding box center [106, 135] width 213 height 79
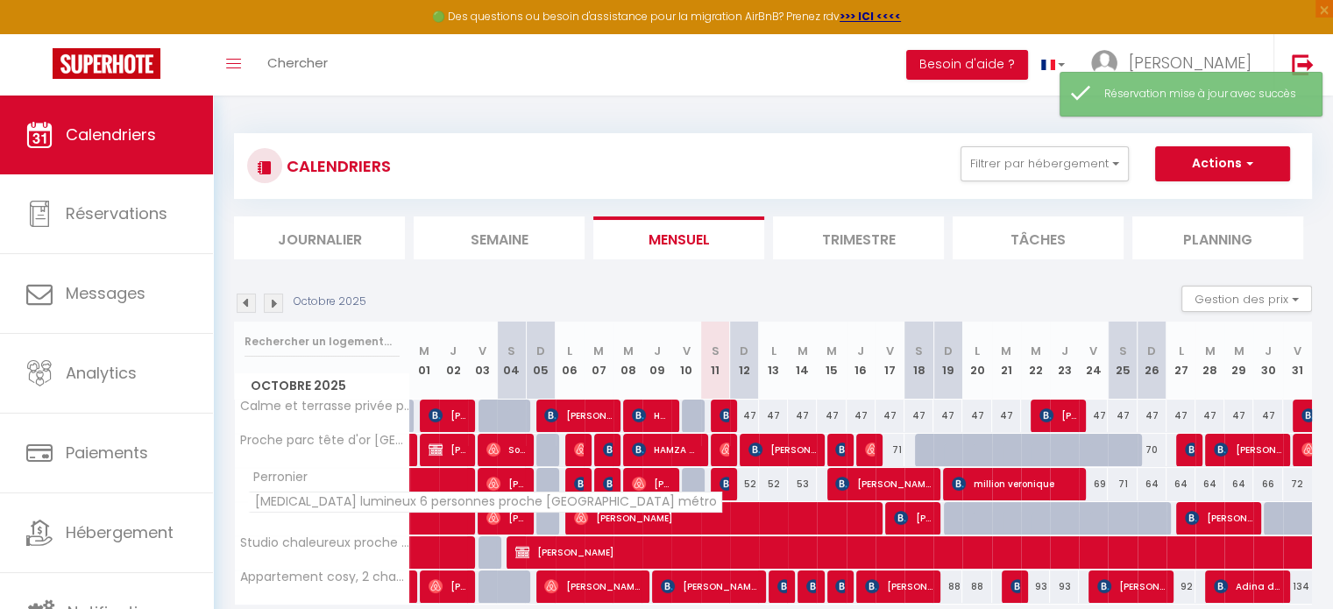
scroll to position [95, 0]
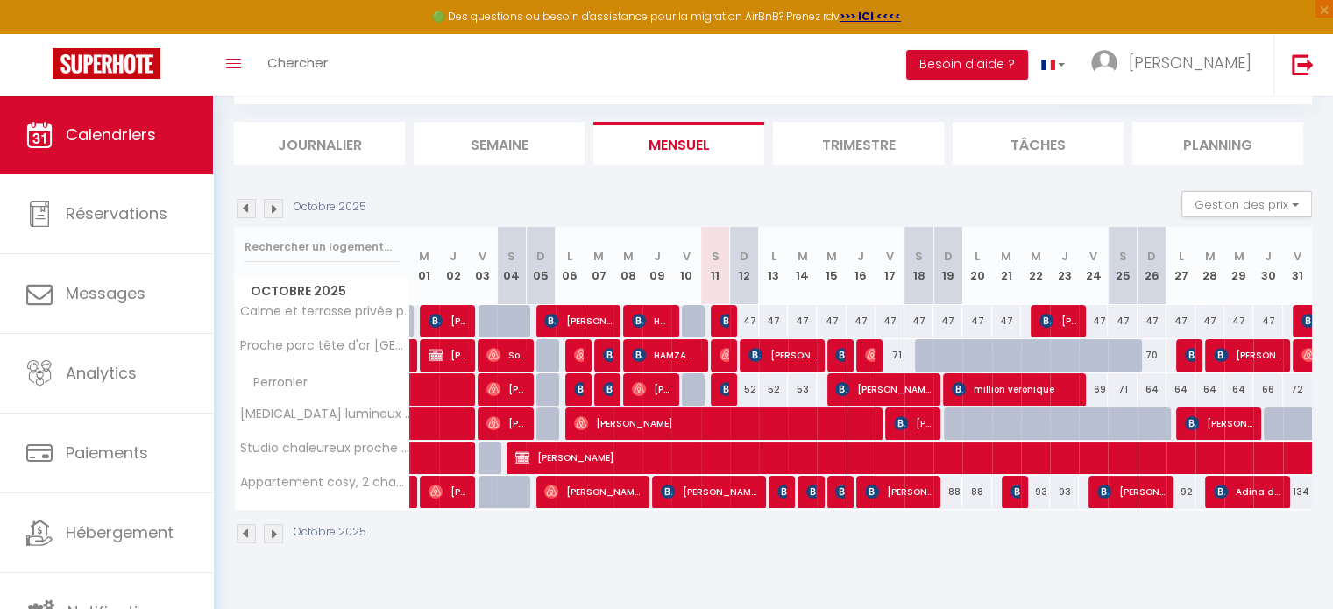
click at [273, 535] on img at bounding box center [273, 533] width 19 height 19
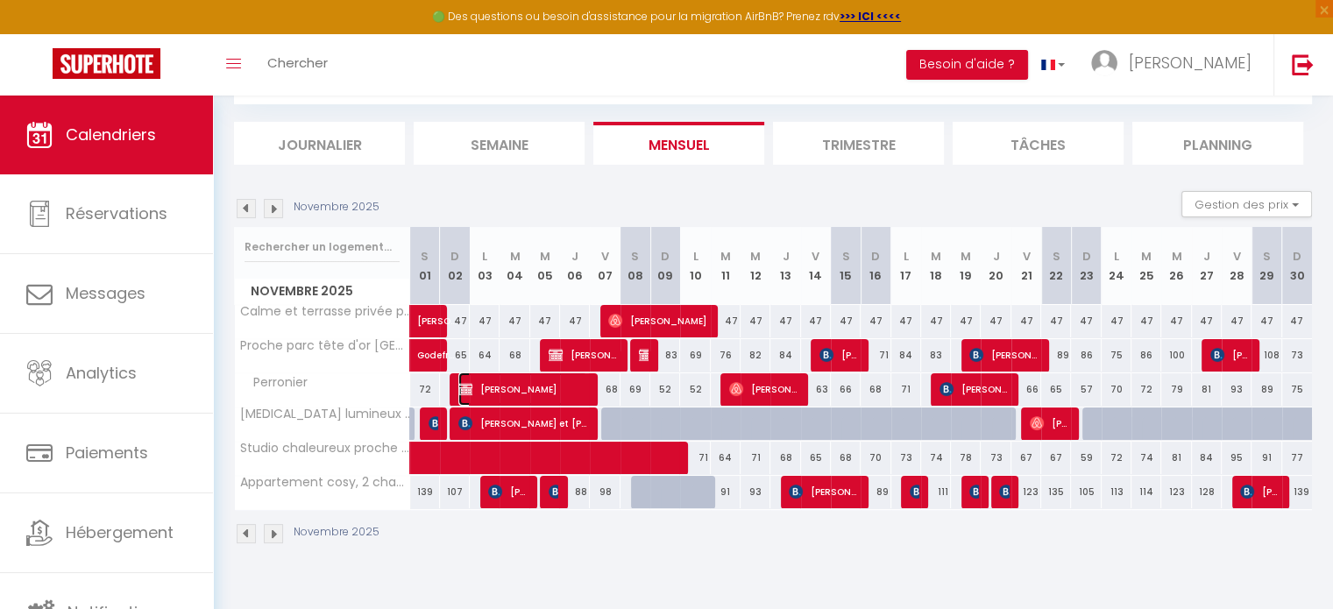
click at [508, 387] on span "[PERSON_NAME]" at bounding box center [522, 388] width 129 height 33
select select "KO"
select select "0"
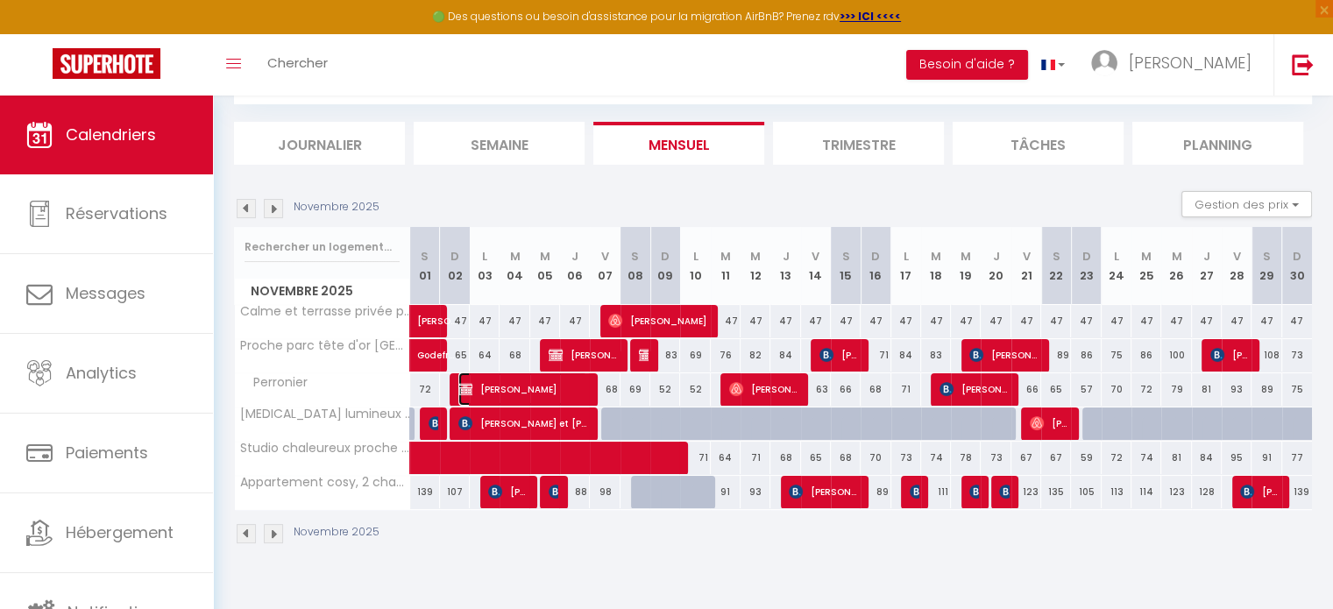
select select "1"
select select
select select "38531"
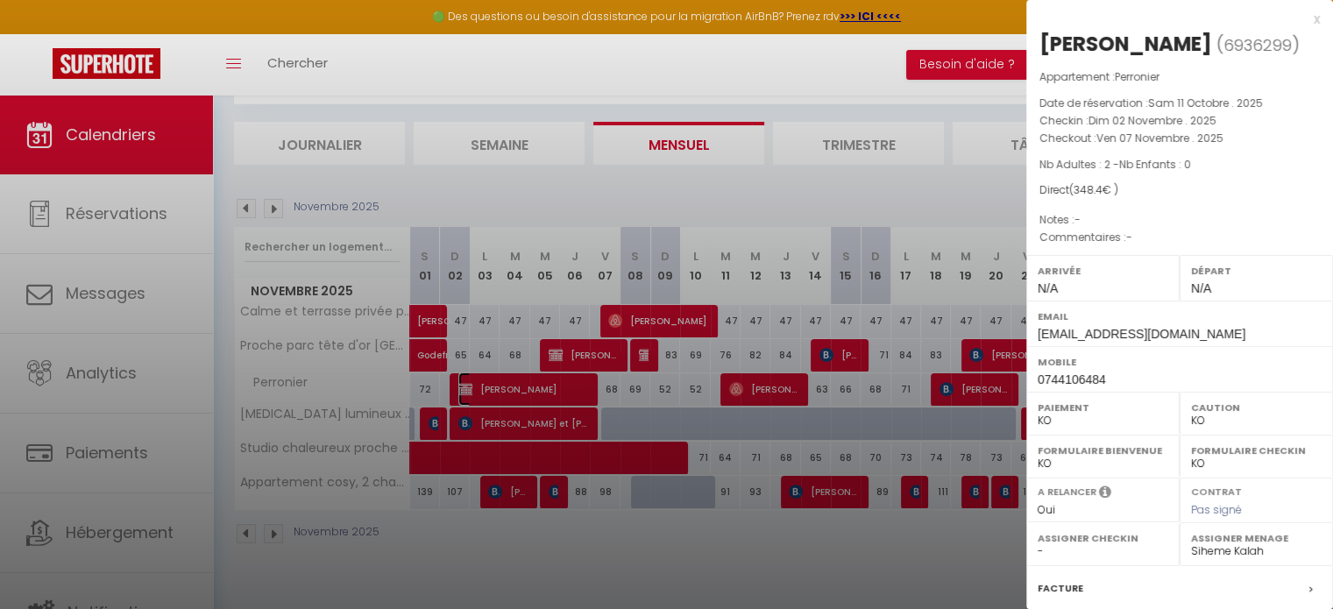
scroll to position [204, 0]
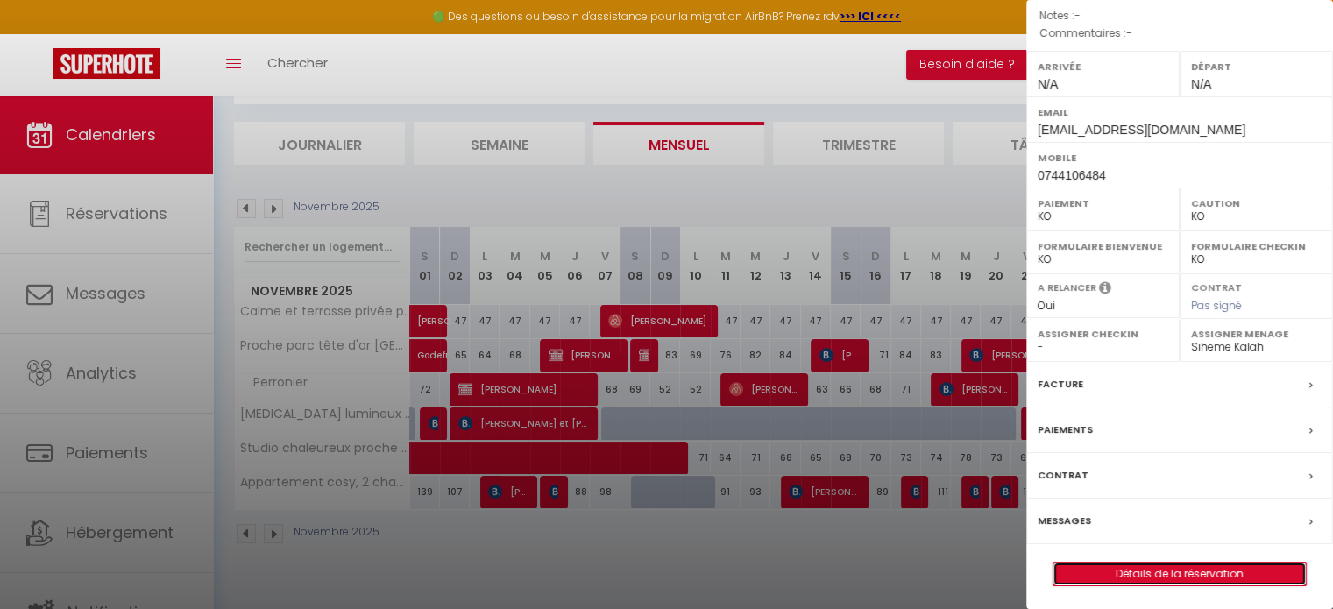
click at [1136, 567] on link "Détails de la réservation" at bounding box center [1179, 574] width 252 height 23
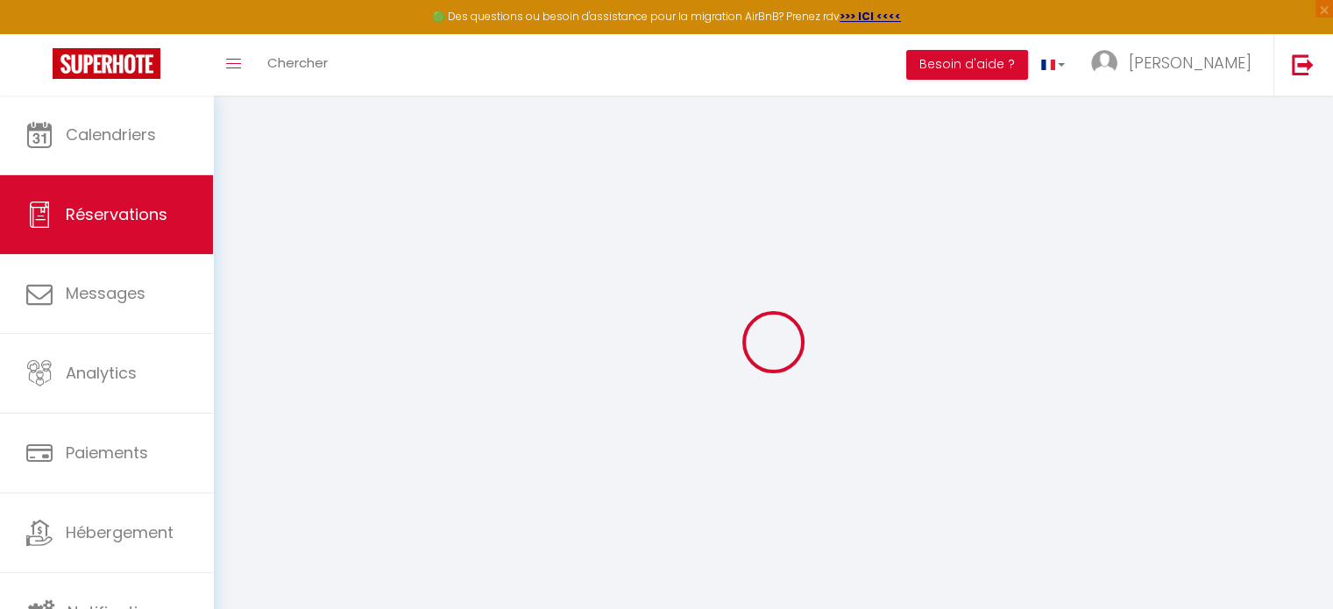
scroll to position [95, 0]
type input "[PERSON_NAME]"
type input "Delorme"
type input "[EMAIL_ADDRESS][DOMAIN_NAME]"
type input "0744106484"
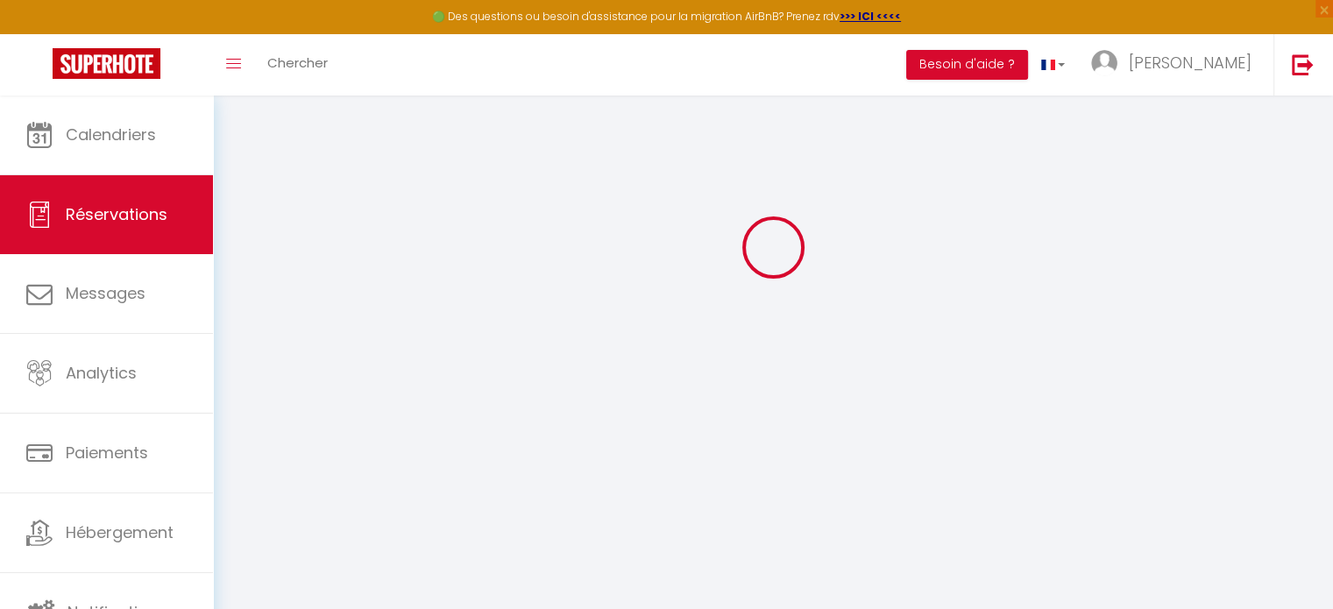
select select "FR"
select select "59724"
select select "2"
type input "Dim 02 Novembre 2025"
select select
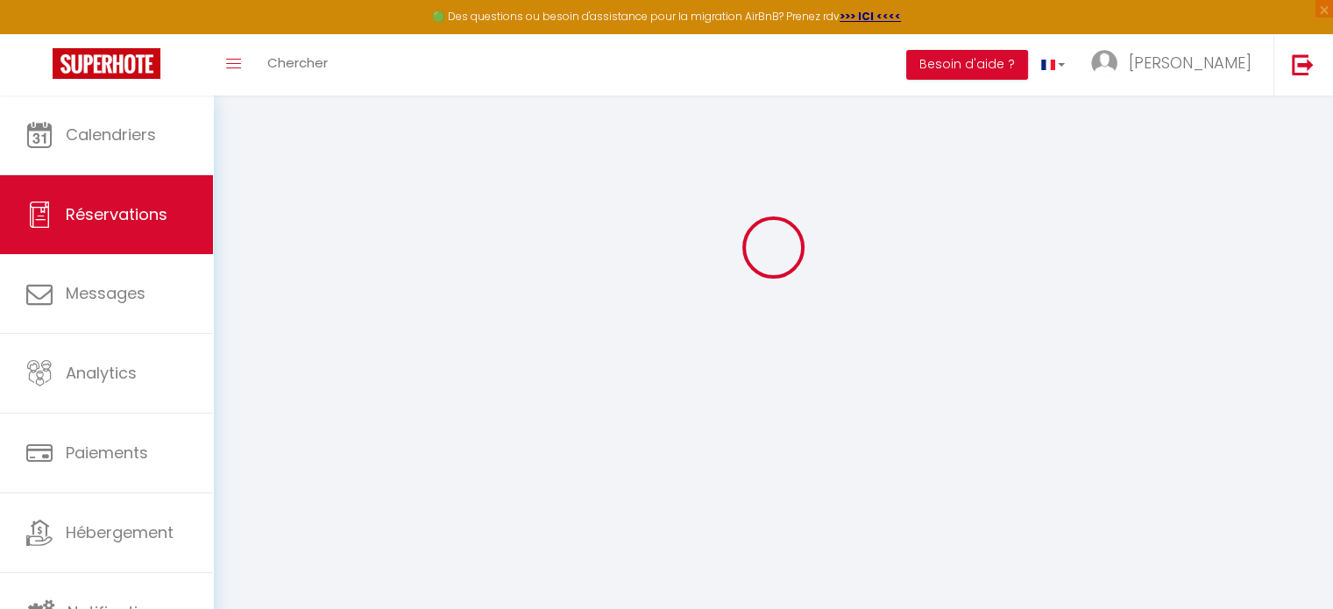
type input "Ven 07 Novembre 2025"
select select
type input "2"
select select "10"
select select
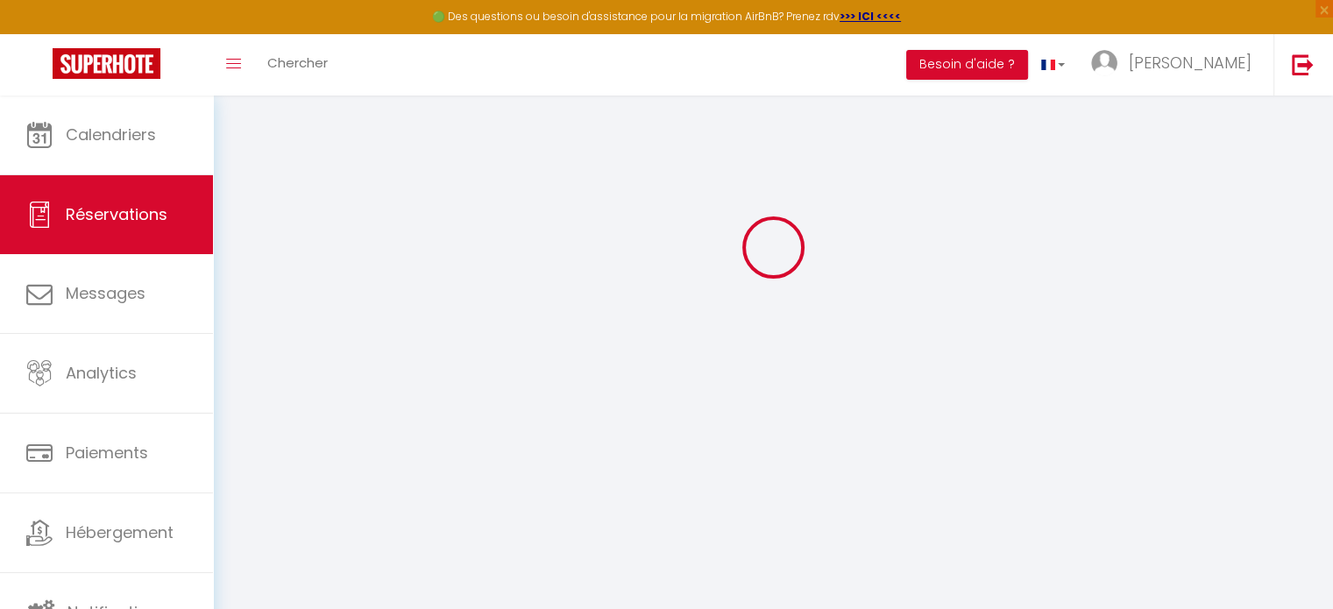
type input "297"
checkbox input "false"
type input "348.4"
type input "30"
type input "0"
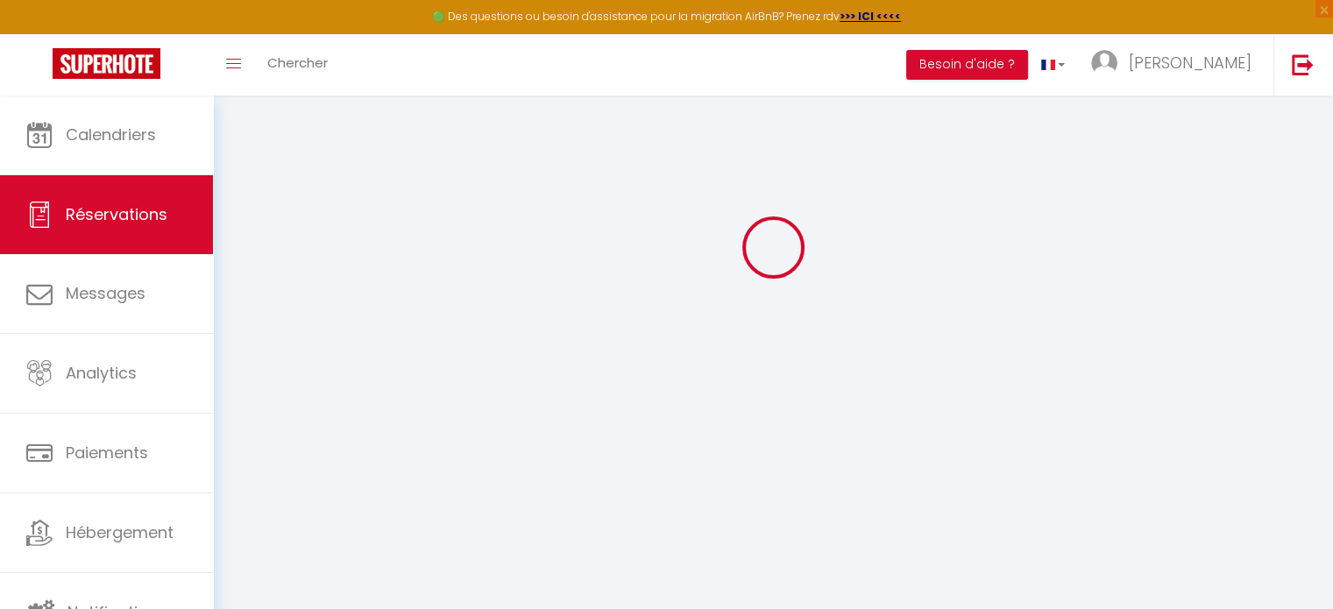
type input "0"
select select
select select "14"
checkbox input "false"
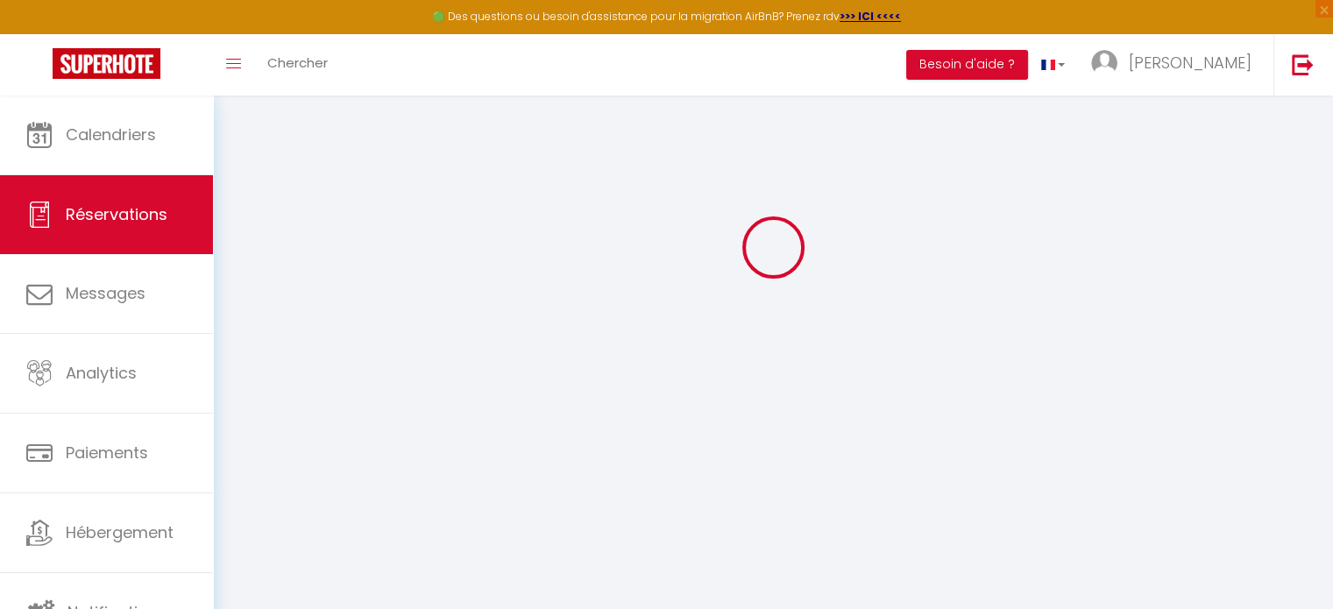
select select
checkbox input "false"
select select
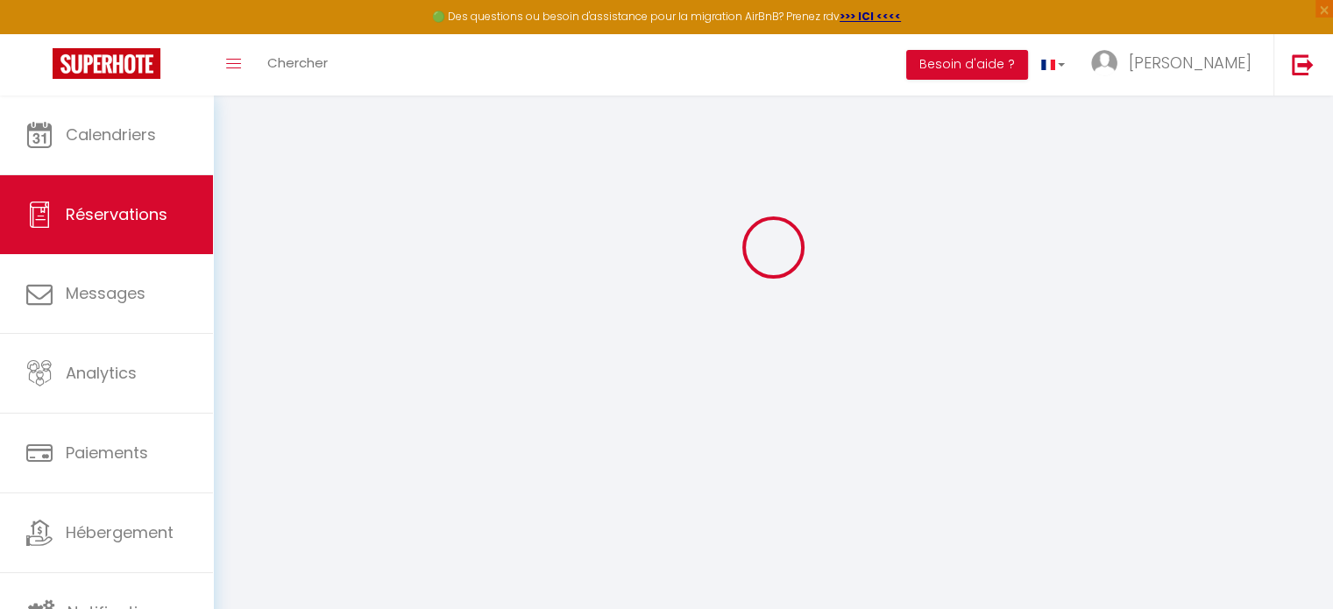
checkbox input "false"
select select
checkbox input "false"
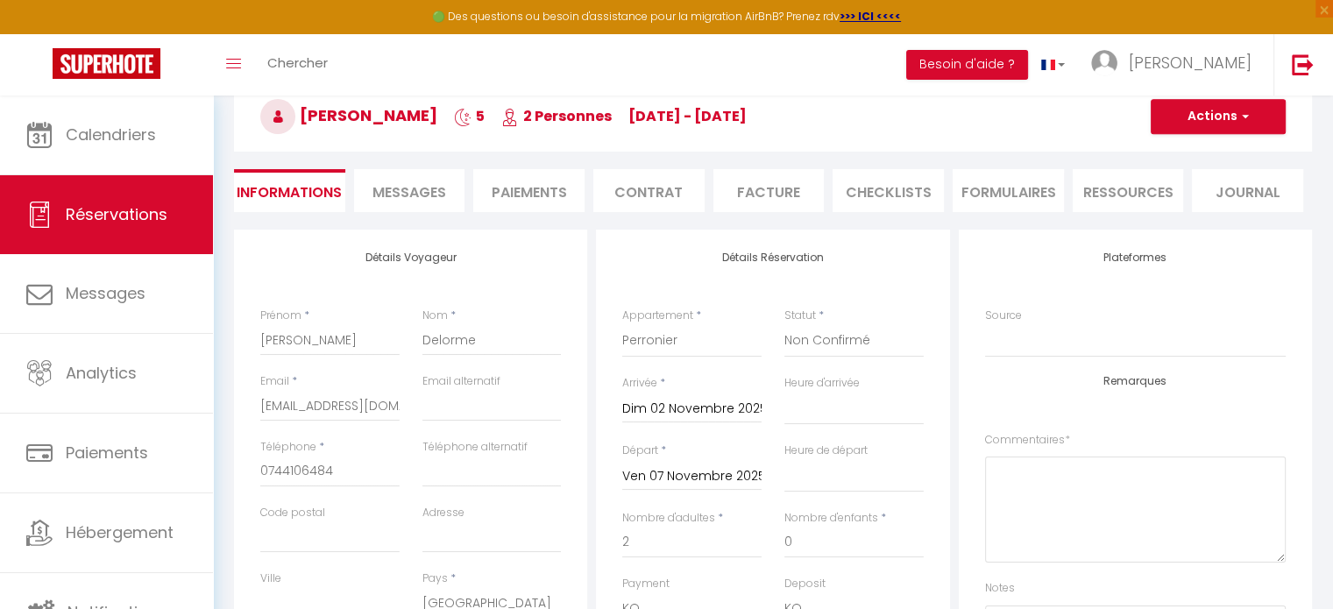
type input "35"
type input "16.4"
select select
checkbox input "false"
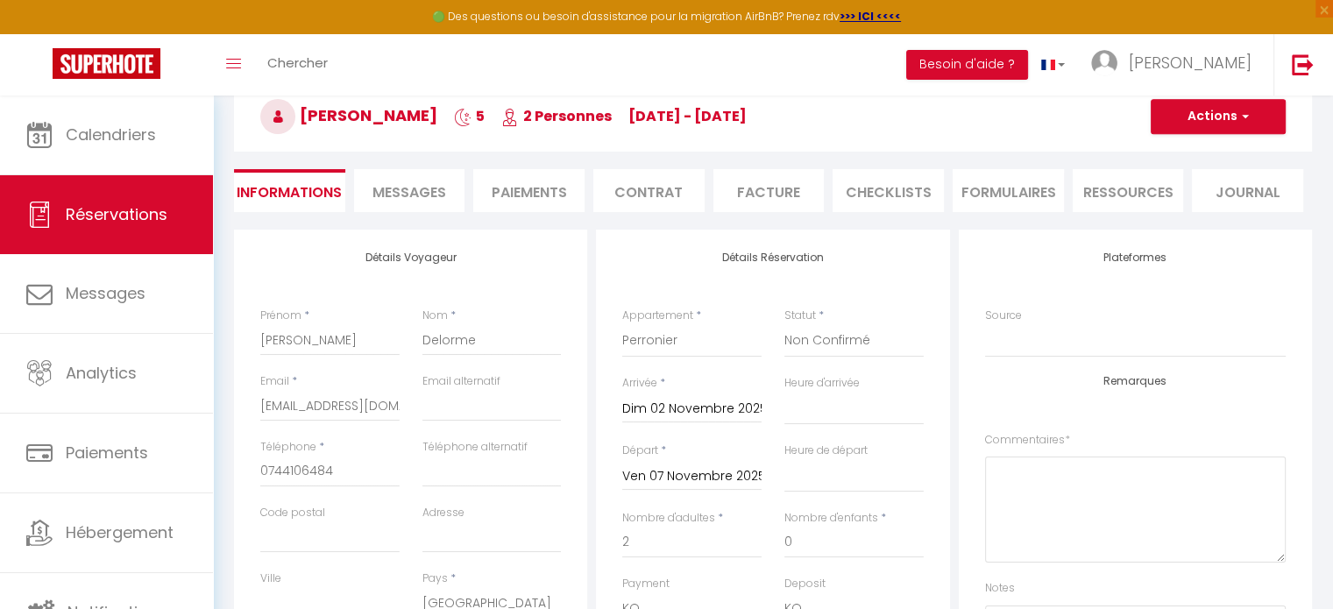
select select
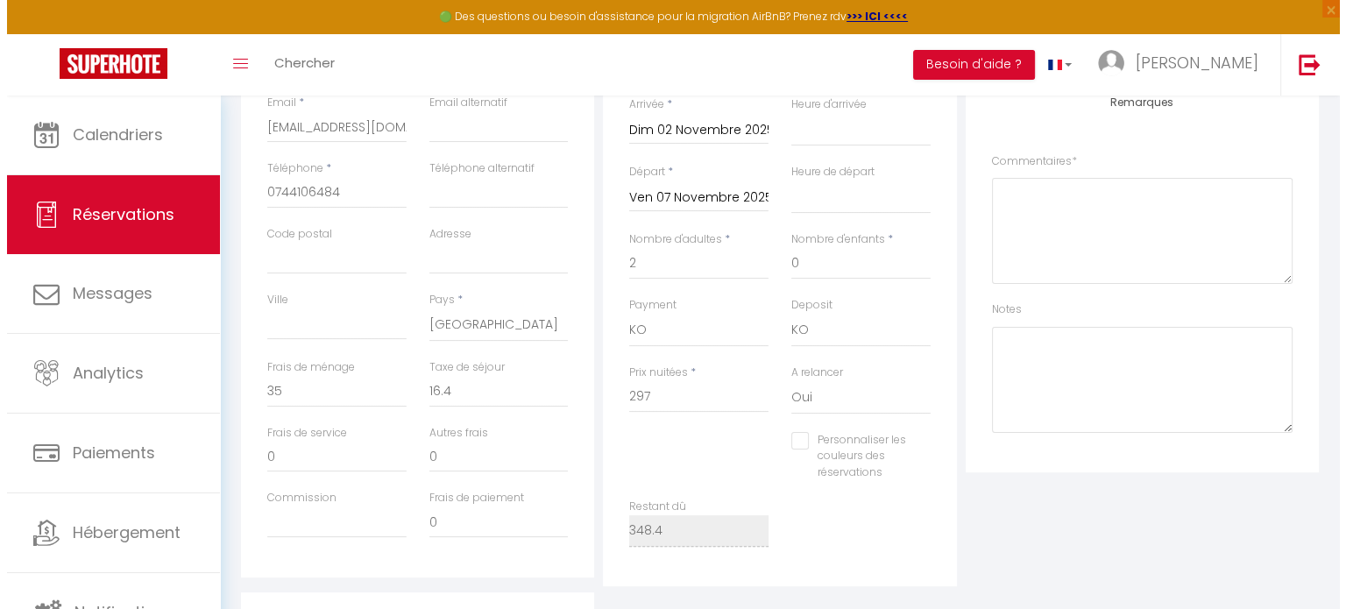
scroll to position [0, 0]
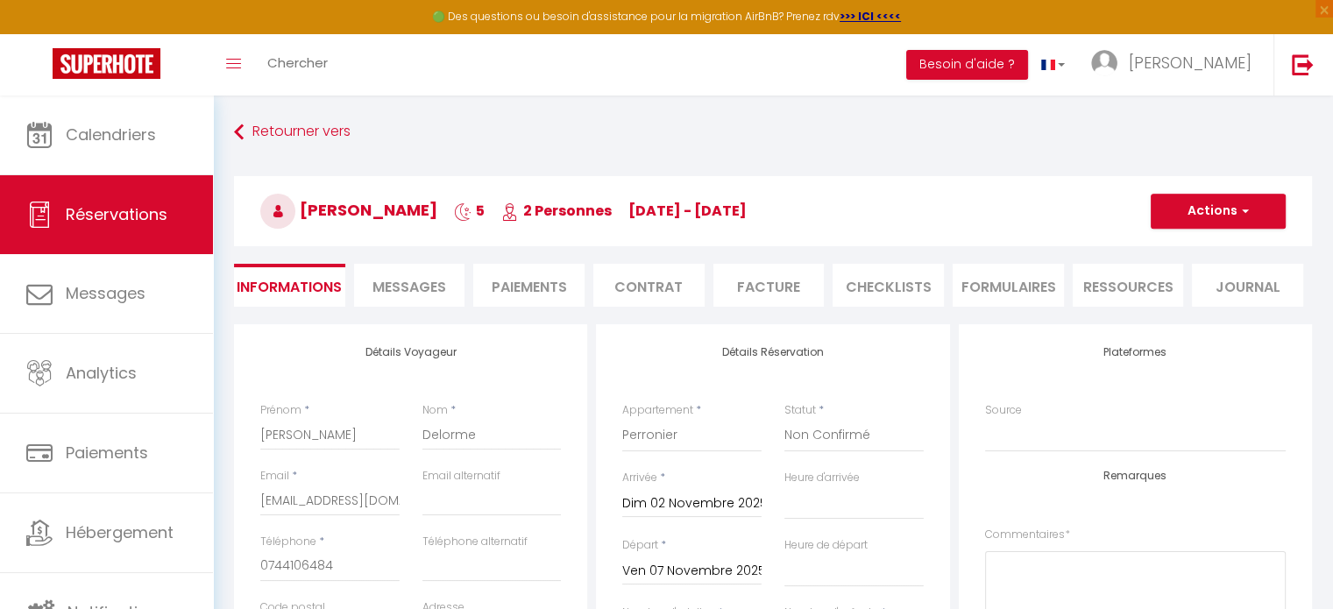
click at [651, 293] on li "Contrat" at bounding box center [648, 285] width 111 height 43
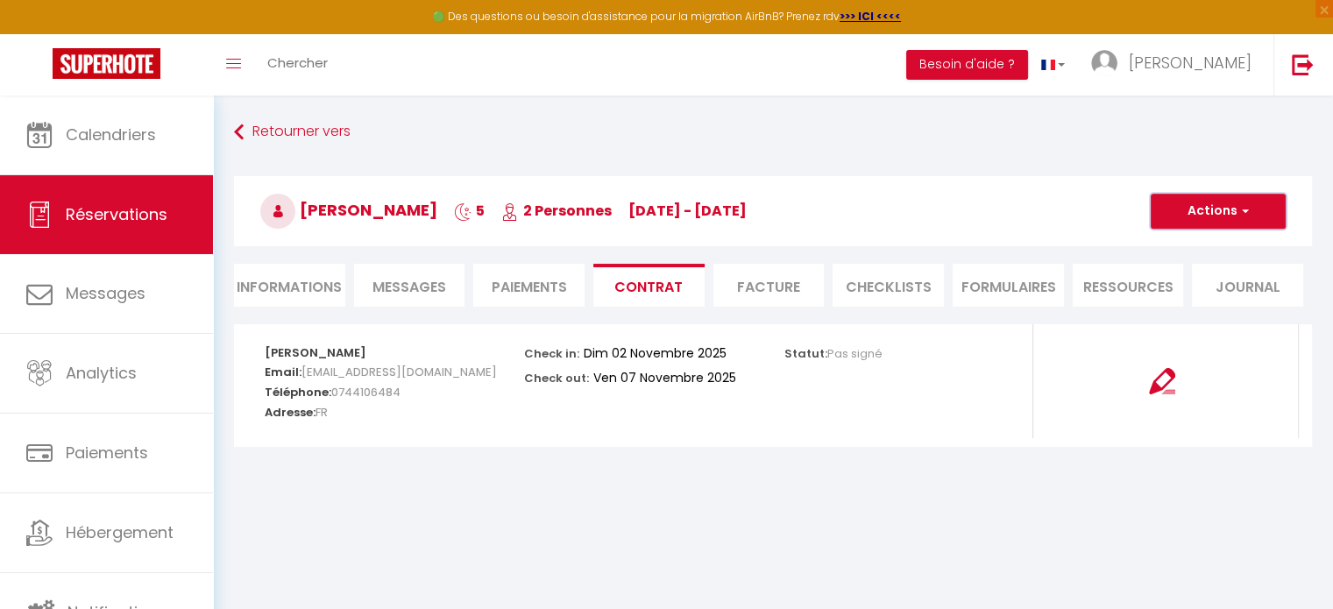
click at [1188, 209] on button "Actions" at bounding box center [1217, 211] width 135 height 35
click at [1181, 272] on link "Envoyer le contrat" at bounding box center [1204, 272] width 147 height 23
type input "[EMAIL_ADDRESS][DOMAIN_NAME]"
select select "fr"
type input "Votre contrat 6936299 - Perronier"
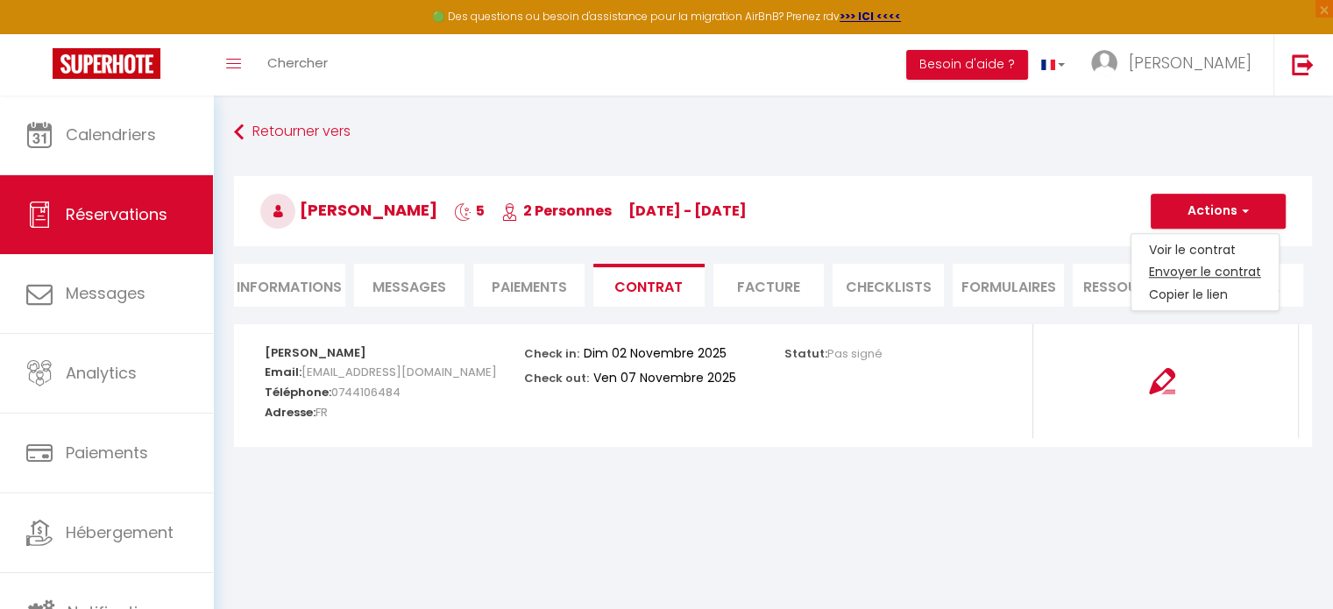
type textarea "Bonjour, Nous vous invitons à cliquer sur le lien suivant pour signer votre con…"
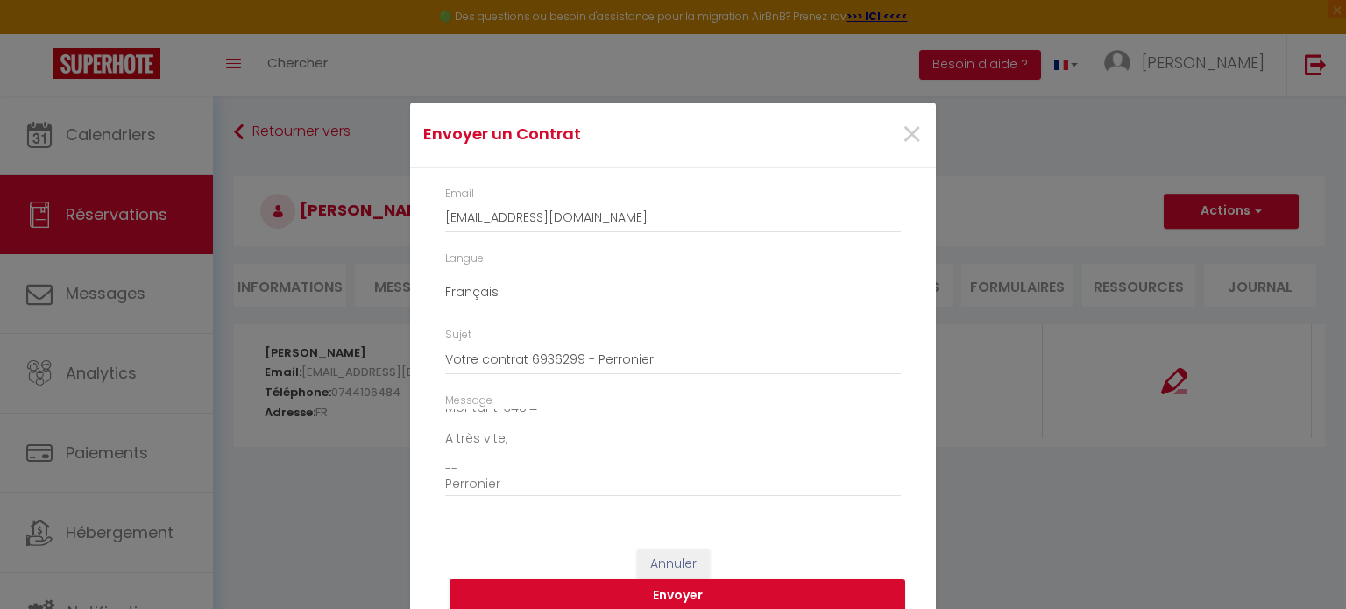
scroll to position [20, 0]
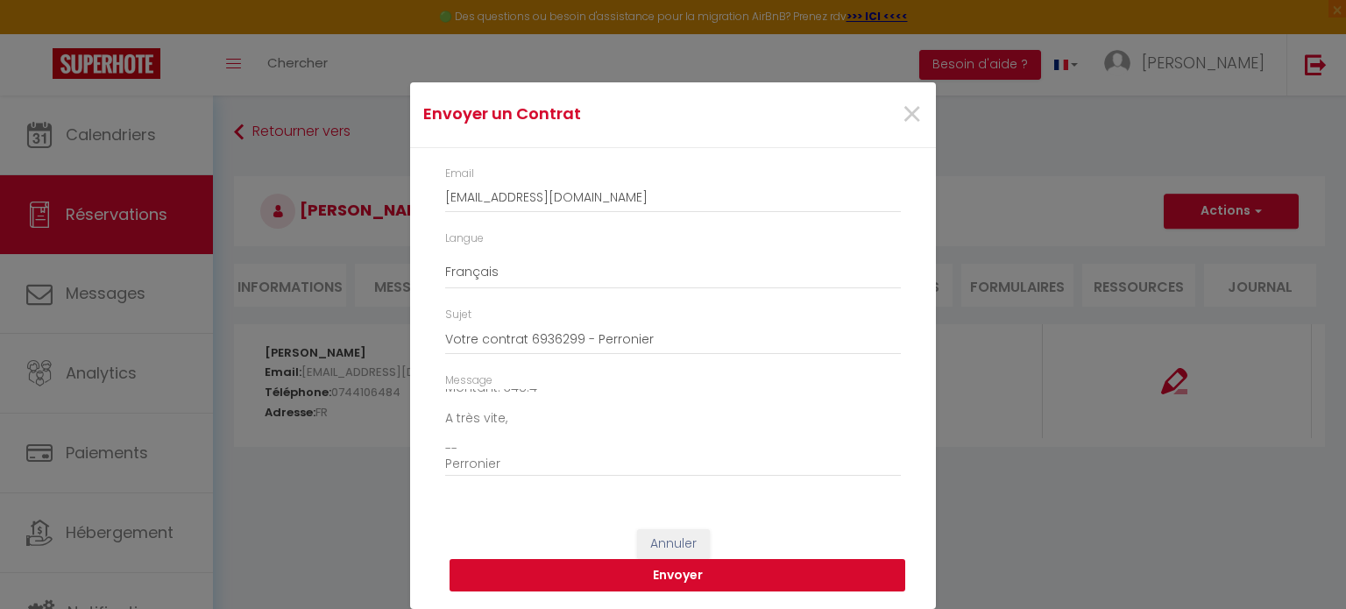
click at [648, 577] on button "Envoyer" at bounding box center [678, 575] width 456 height 33
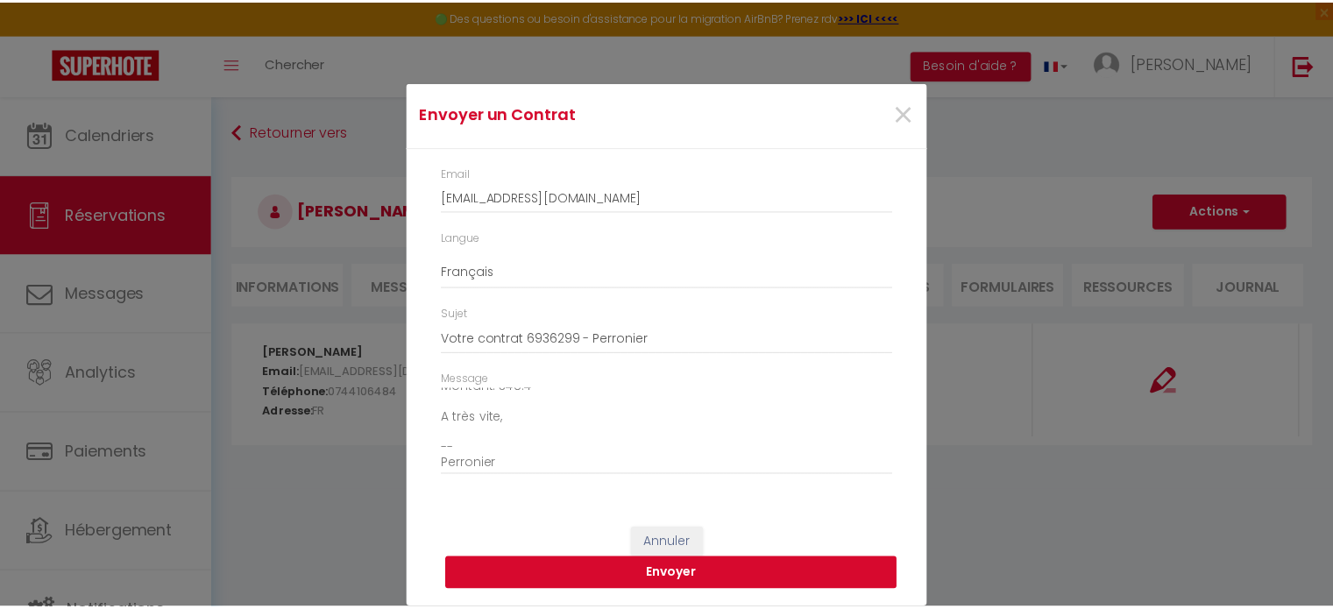
scroll to position [0, 0]
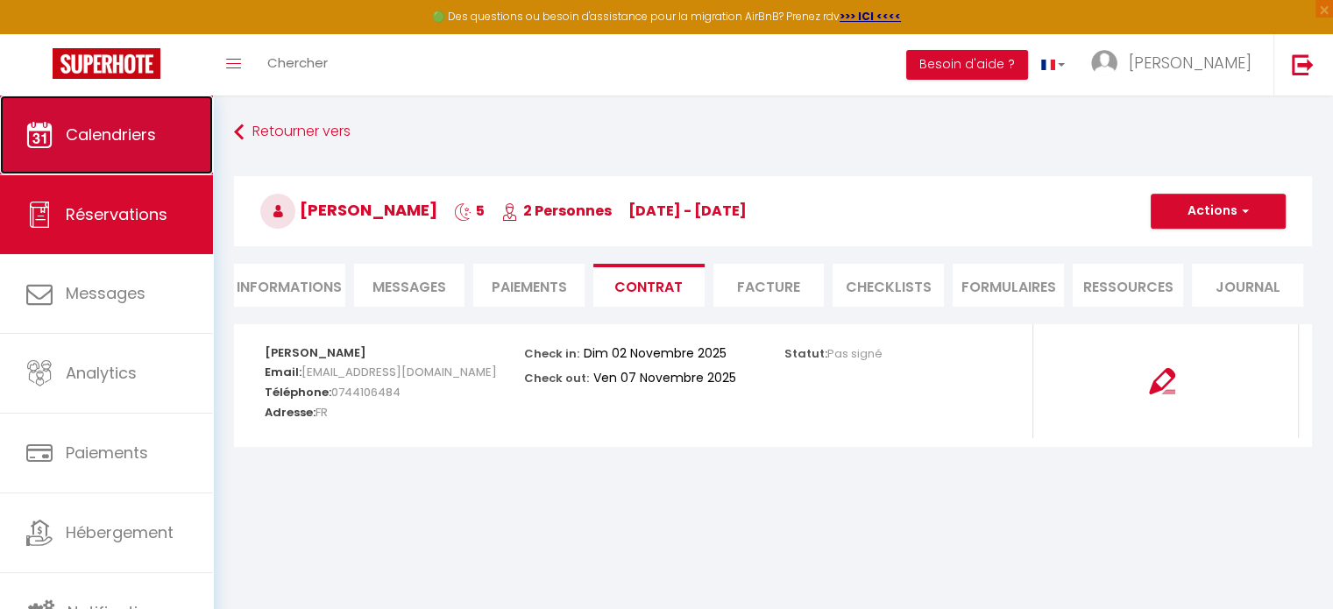
click at [101, 116] on link "Calendriers" at bounding box center [106, 135] width 213 height 79
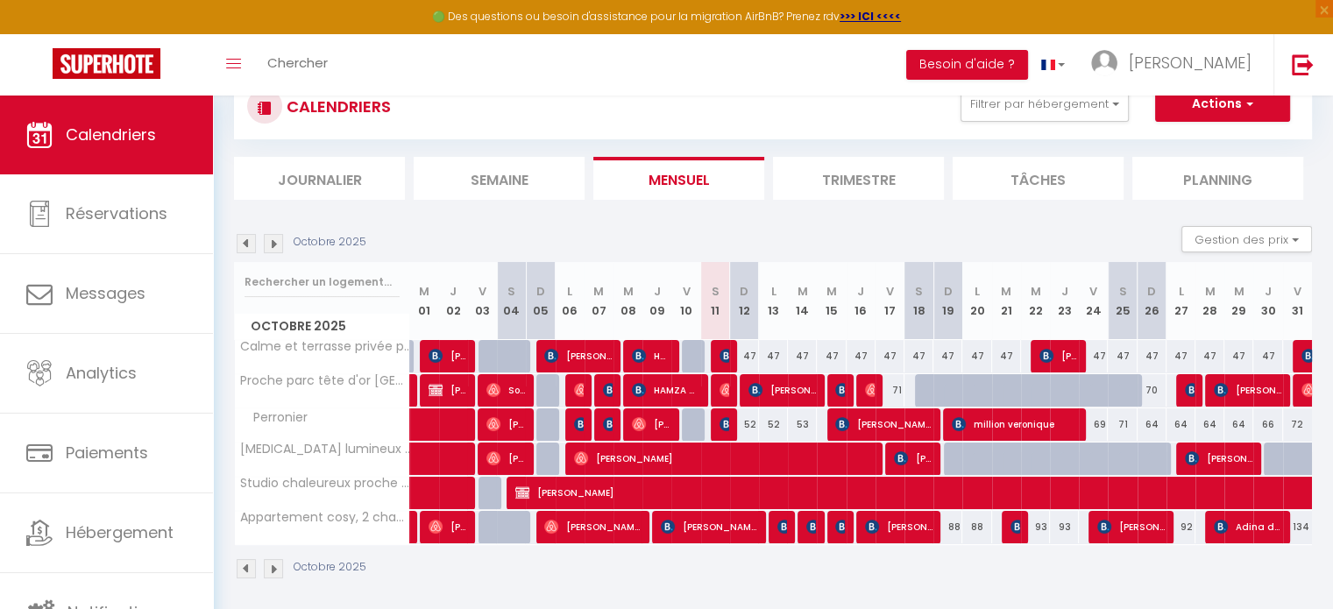
scroll to position [95, 0]
